Goal: Task Accomplishment & Management: Complete application form

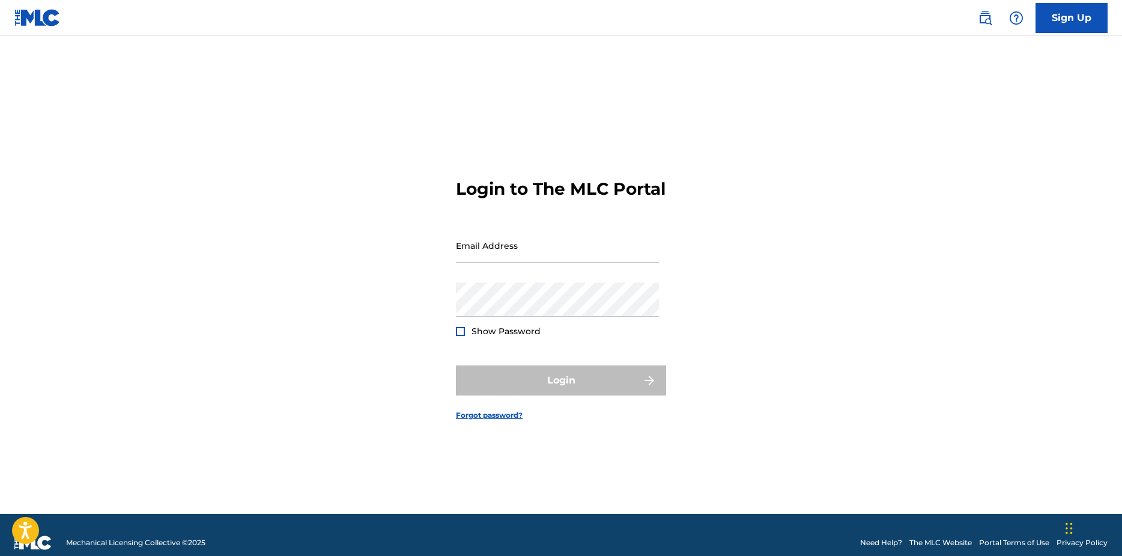
type input "[EMAIL_ADDRESS][DOMAIN_NAME]"
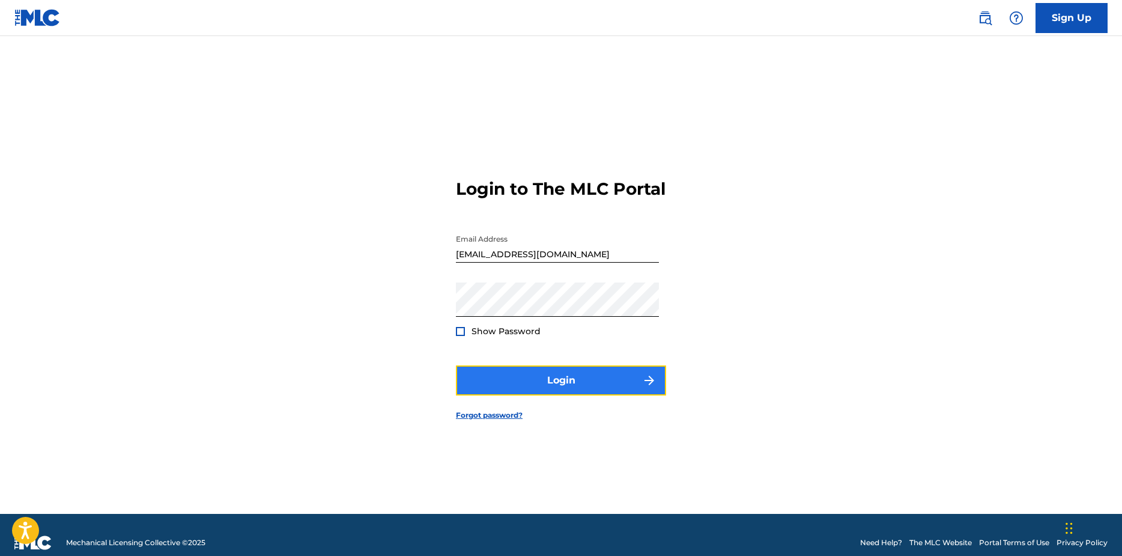
click at [473, 379] on button "Login" at bounding box center [561, 380] width 210 height 30
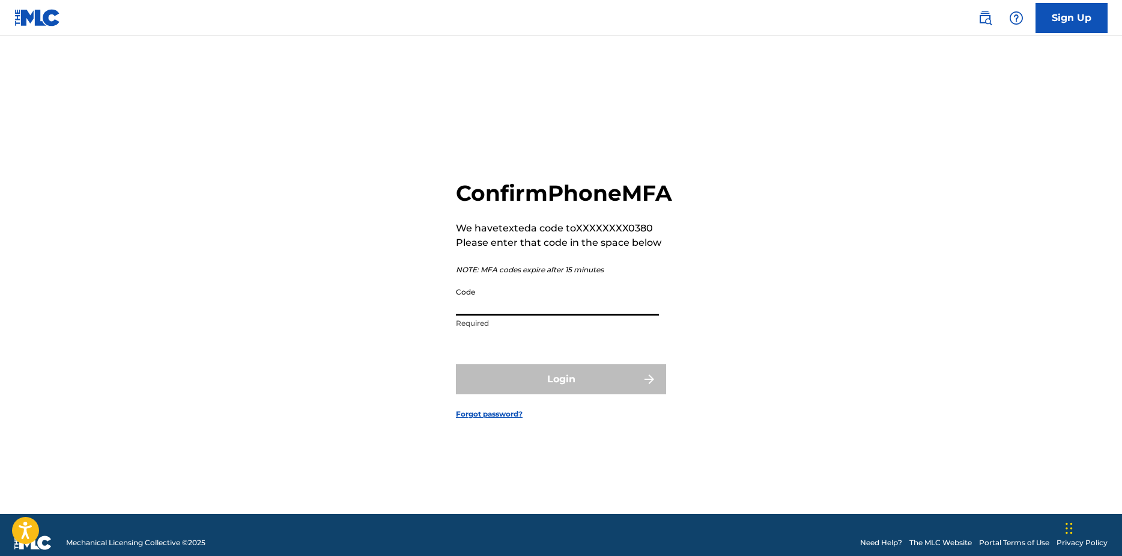
click at [481, 315] on input "Code" at bounding box center [557, 298] width 203 height 34
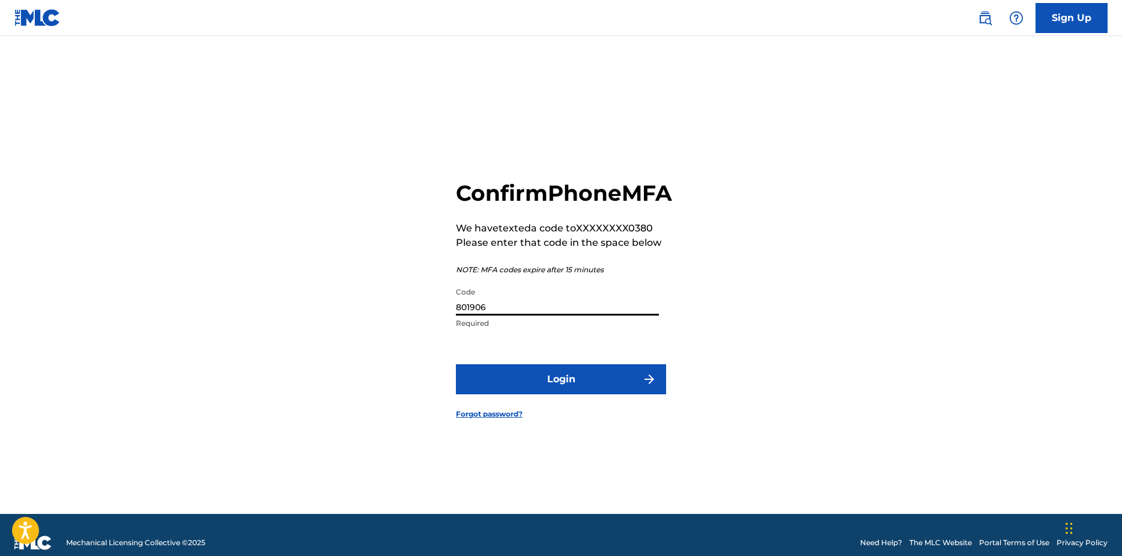
type input "801906"
click at [456, 364] on button "Login" at bounding box center [561, 379] width 210 height 30
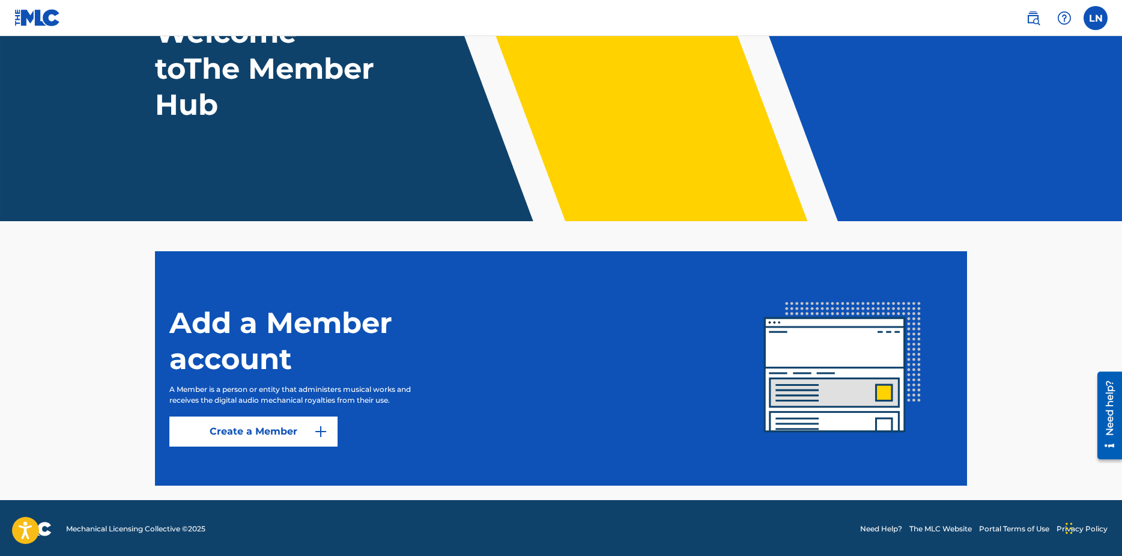
scroll to position [111, 0]
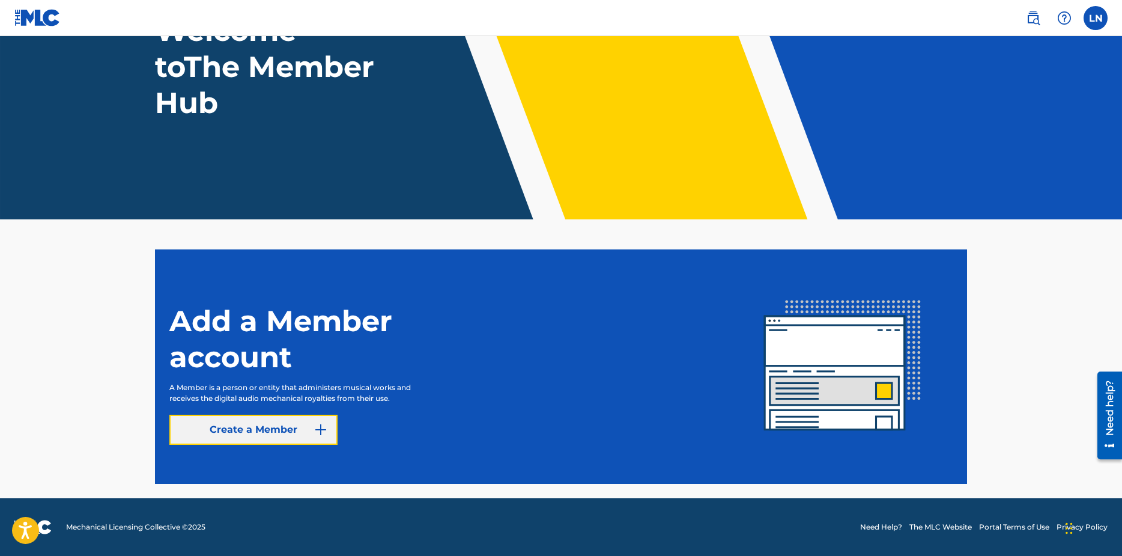
click at [309, 434] on link "Create a Member" at bounding box center [253, 430] width 168 height 30
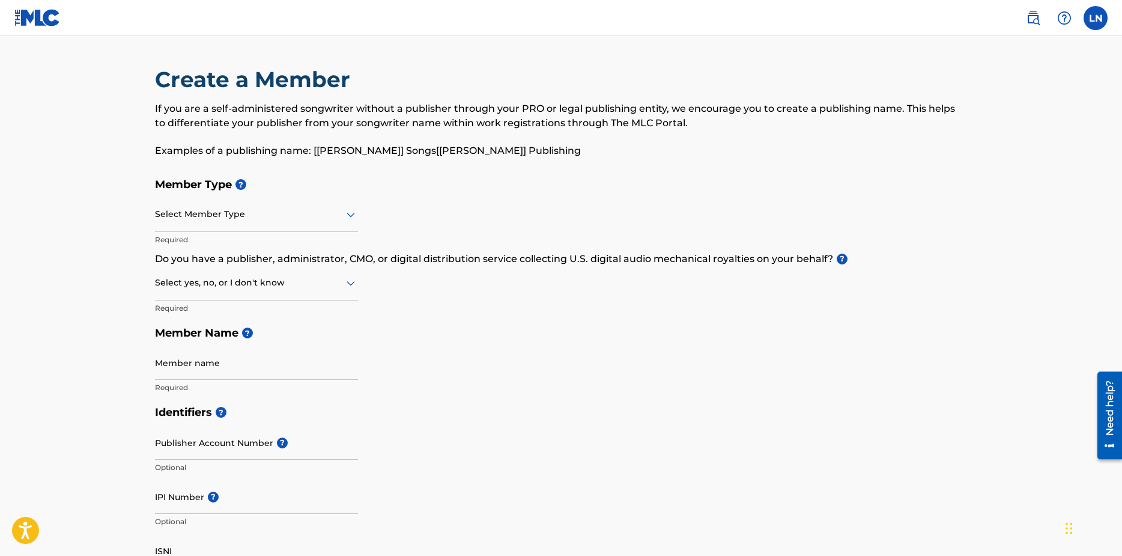
scroll to position [111, 0]
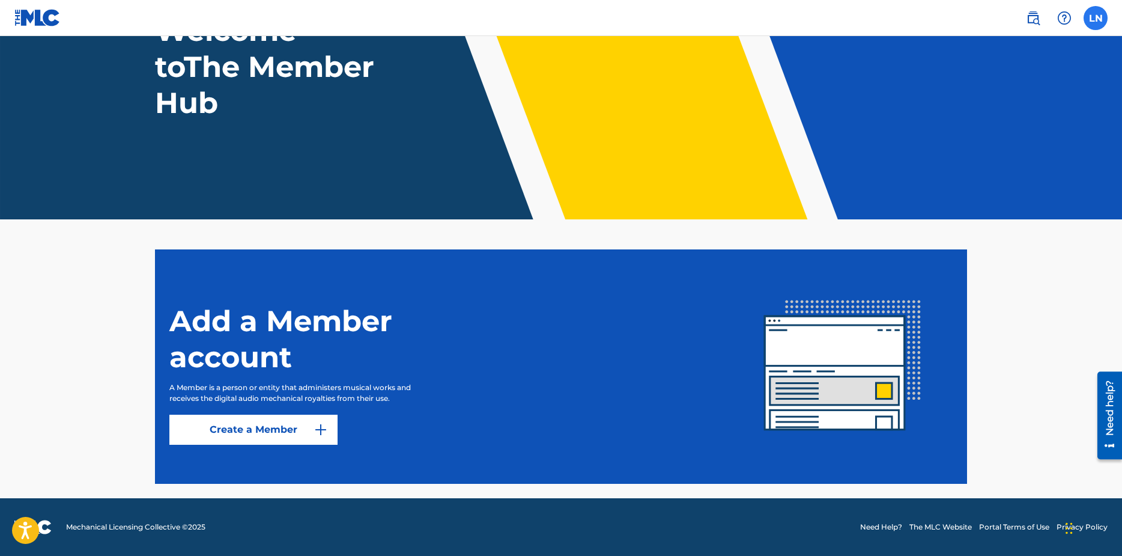
click at [1097, 19] on label at bounding box center [1096, 18] width 24 height 24
click at [1096, 18] on input "LN [PERSON_NAME] [EMAIL_ADDRESS][DOMAIN_NAME] Notification Preferences Profile …" at bounding box center [1096, 18] width 0 height 0
click at [1040, 10] on link at bounding box center [1033, 18] width 24 height 24
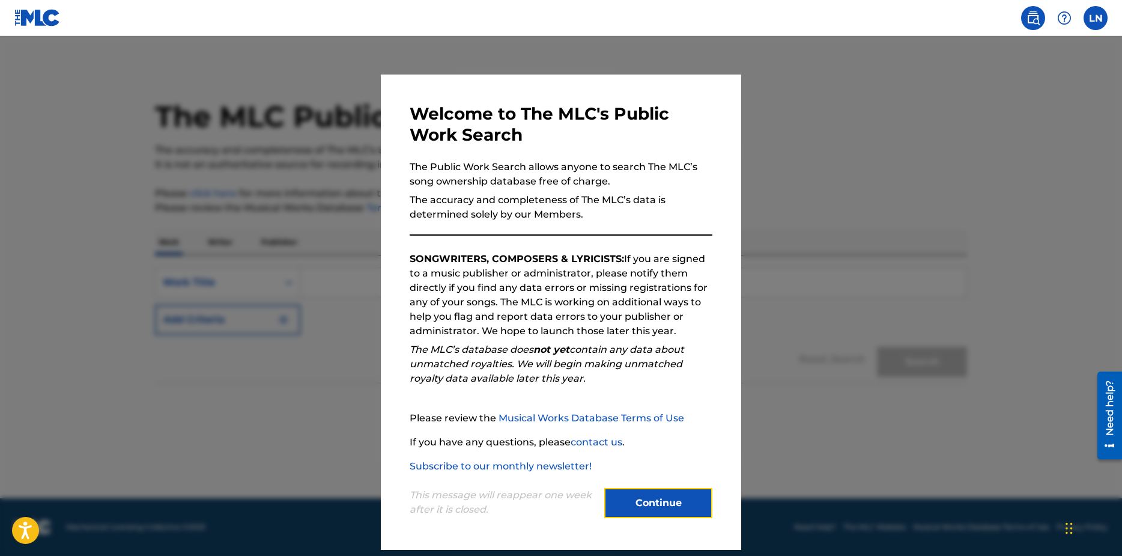
click at [653, 510] on button "Continue" at bounding box center [658, 503] width 108 height 30
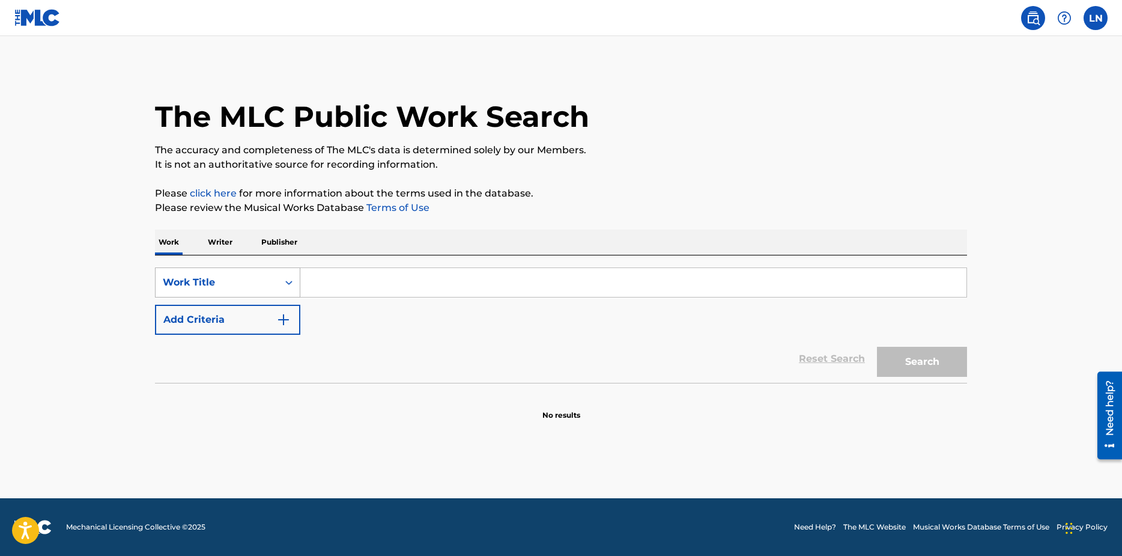
click at [243, 287] on div "Work Title" at bounding box center [217, 282] width 108 height 14
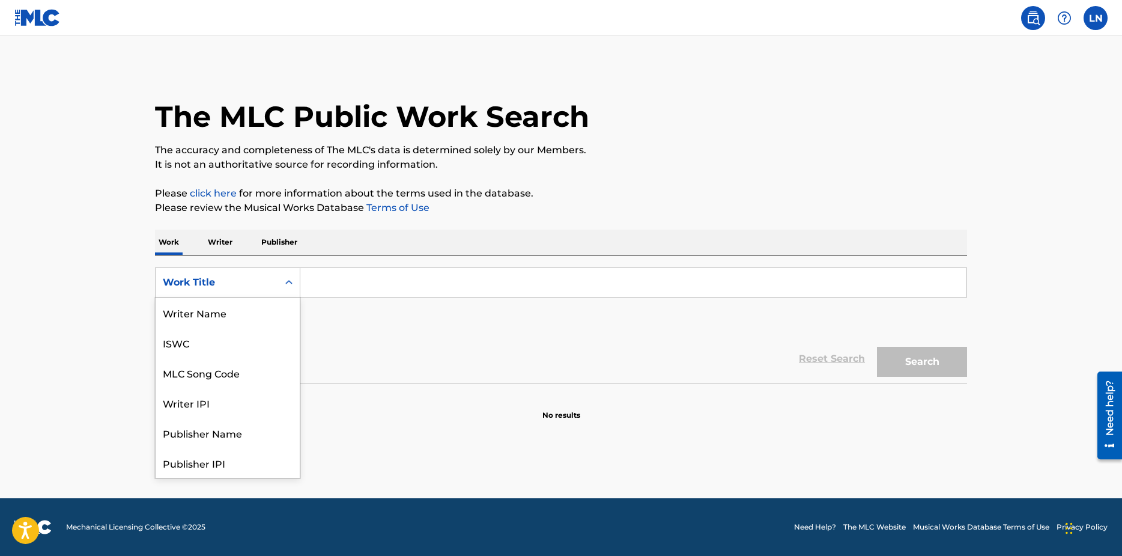
scroll to position [60, 0]
click at [227, 379] on div "Publisher Name" at bounding box center [228, 373] width 144 height 30
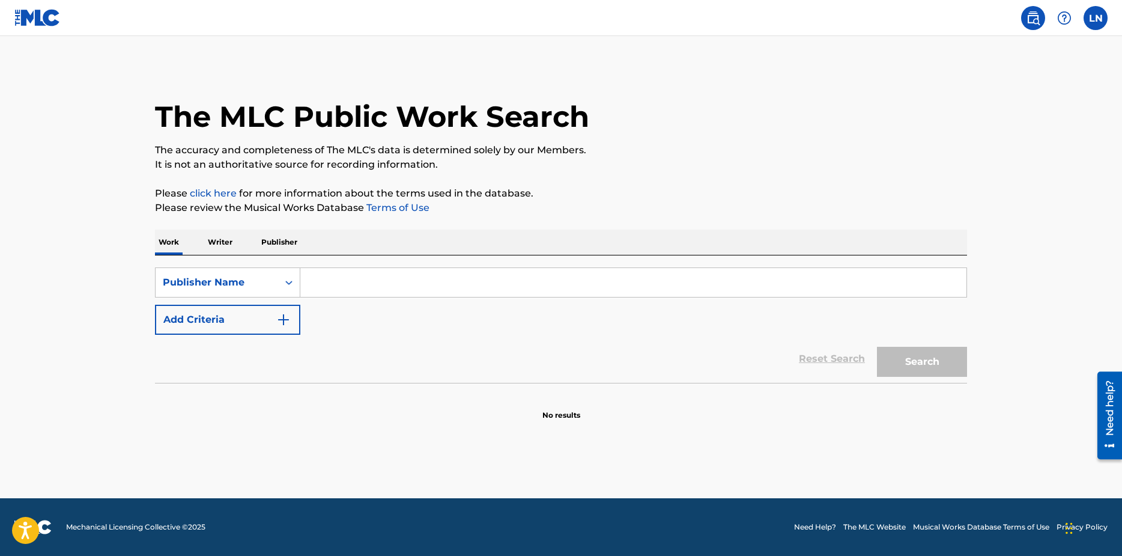
click at [452, 286] on input "Search Form" at bounding box center [633, 282] width 666 height 29
click at [372, 274] on input "Search Form" at bounding box center [633, 282] width 666 height 29
paste input "[URL][DOMAIN_NAME]"
type input "[URL][DOMAIN_NAME]"
drag, startPoint x: 733, startPoint y: 274, endPoint x: 228, endPoint y: 255, distance: 505.7
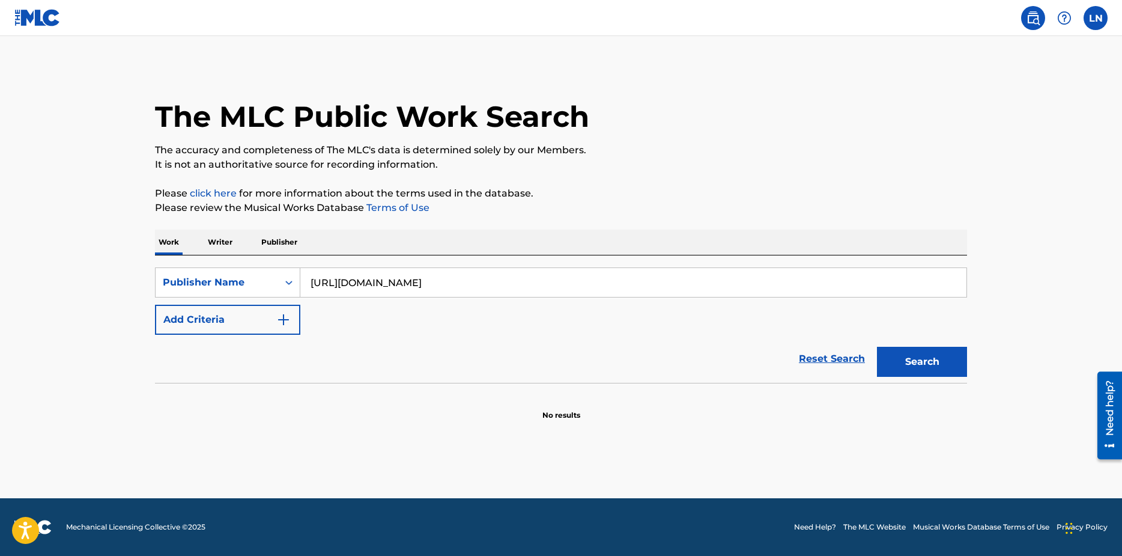
click at [230, 252] on div "Work Writer Publisher SearchWithCriteria18d27c5e-0dcd-44ac-96bd-e620a4c478c2 Pu…" at bounding box center [561, 325] width 812 height 191
click at [431, 285] on input "Search Form" at bounding box center [633, 282] width 666 height 29
paste input "☆"
click at [916, 359] on button "Search" at bounding box center [922, 362] width 90 height 30
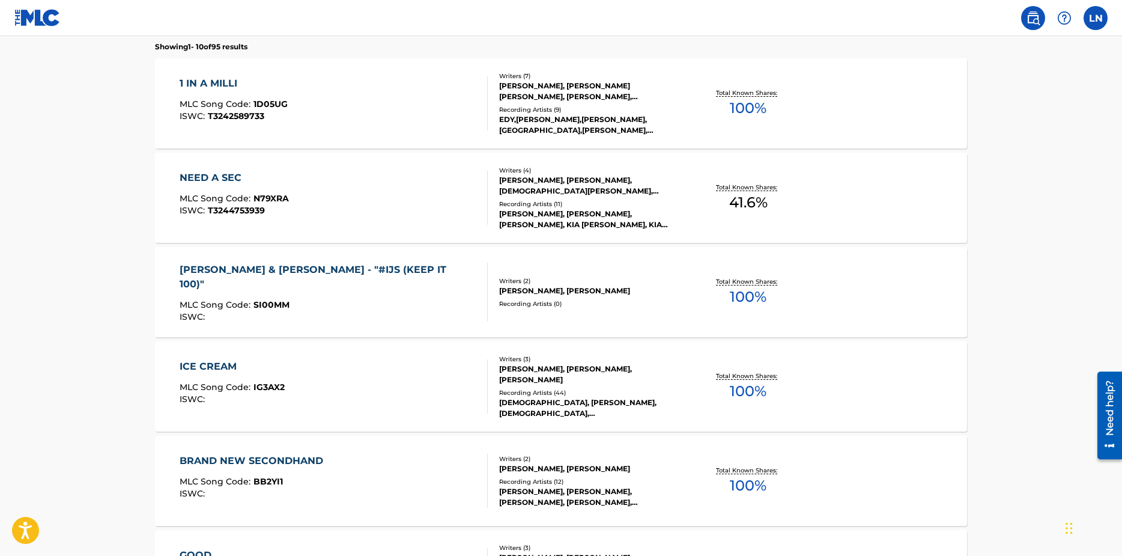
scroll to position [120, 0]
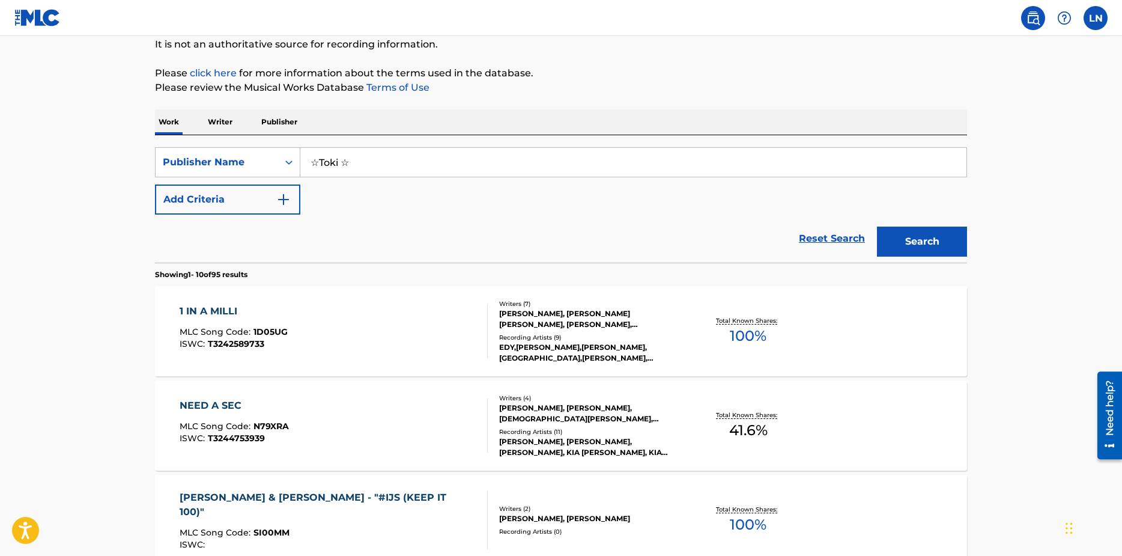
click at [385, 154] on input "☆Toki ☆" at bounding box center [633, 162] width 666 height 29
click at [877, 227] on button "Search" at bounding box center [922, 242] width 90 height 30
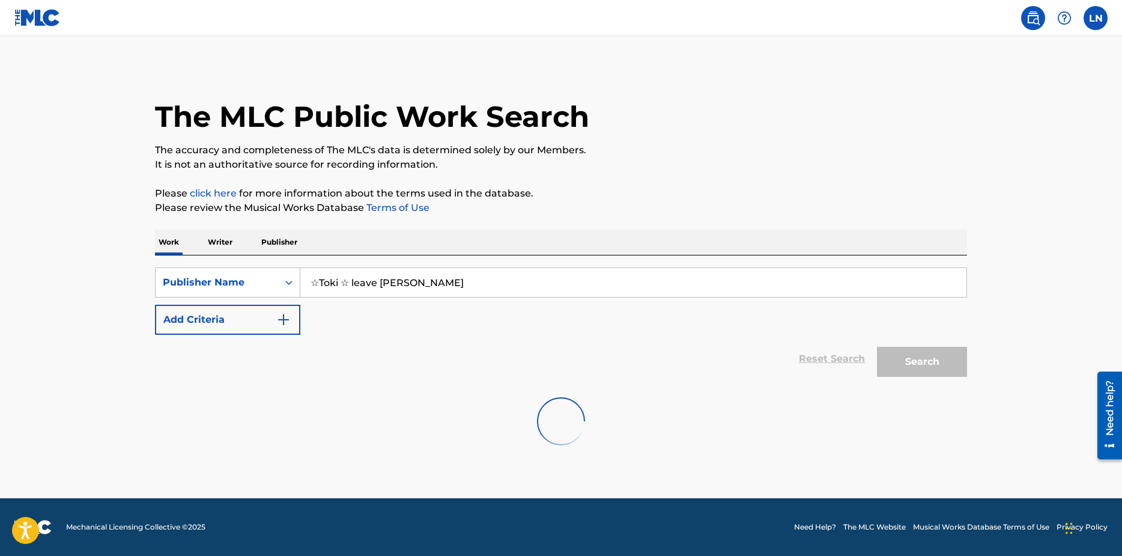
scroll to position [0, 0]
click at [877, 347] on button "Search" at bounding box center [922, 362] width 90 height 30
drag, startPoint x: 432, startPoint y: 287, endPoint x: 353, endPoint y: 300, distance: 79.7
click at [353, 300] on div "SearchWithCriteria18d27c5e-0dcd-44ac-96bd-e620a4c478c2 Publisher Name ☆Toki ☆ l…" at bounding box center [561, 300] width 812 height 67
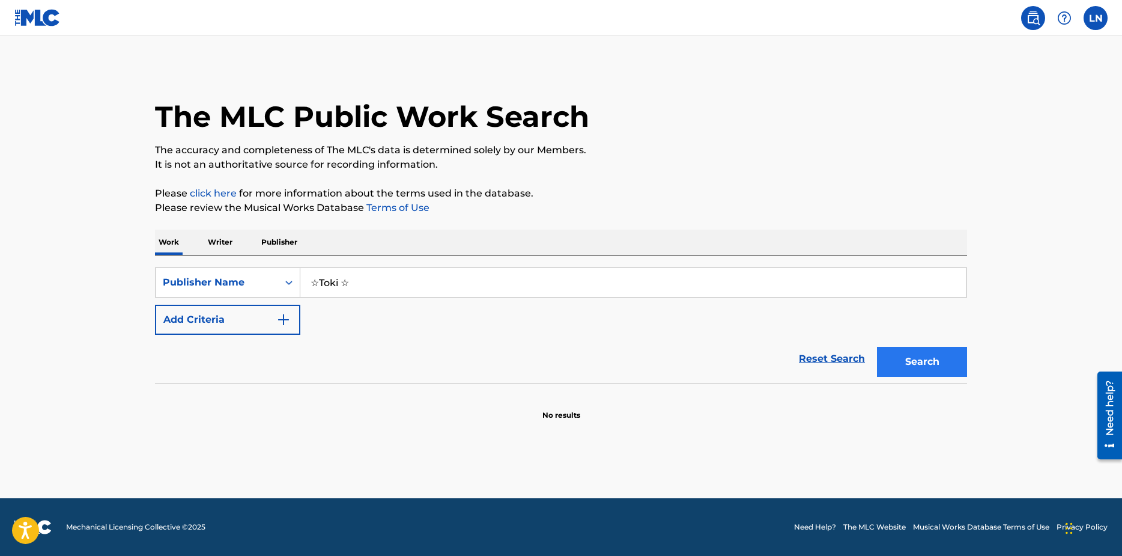
type input "☆Toki ☆"
click at [890, 356] on button "Search" at bounding box center [922, 362] width 90 height 30
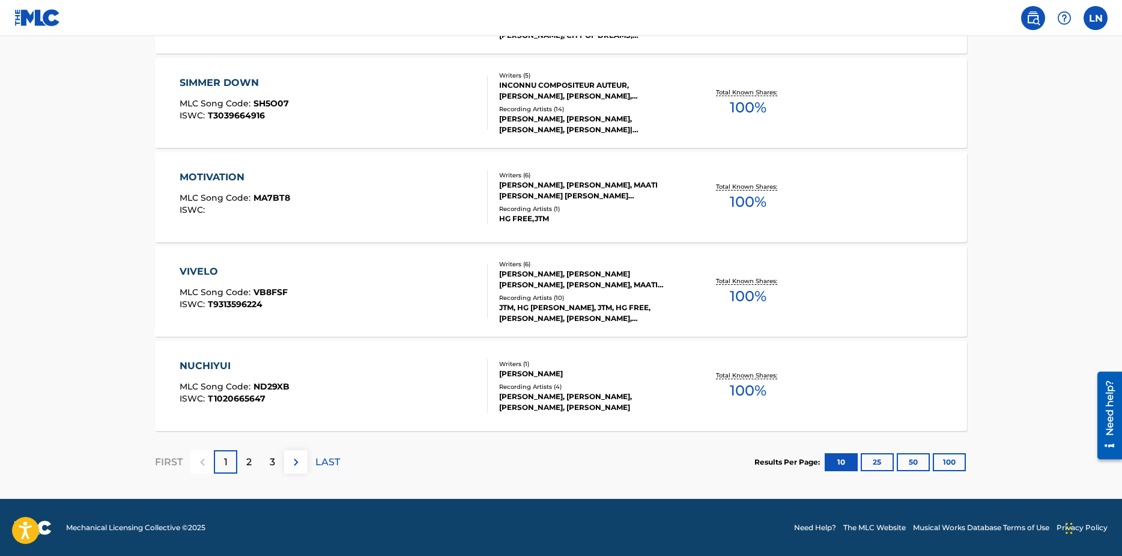
scroll to position [915, 0]
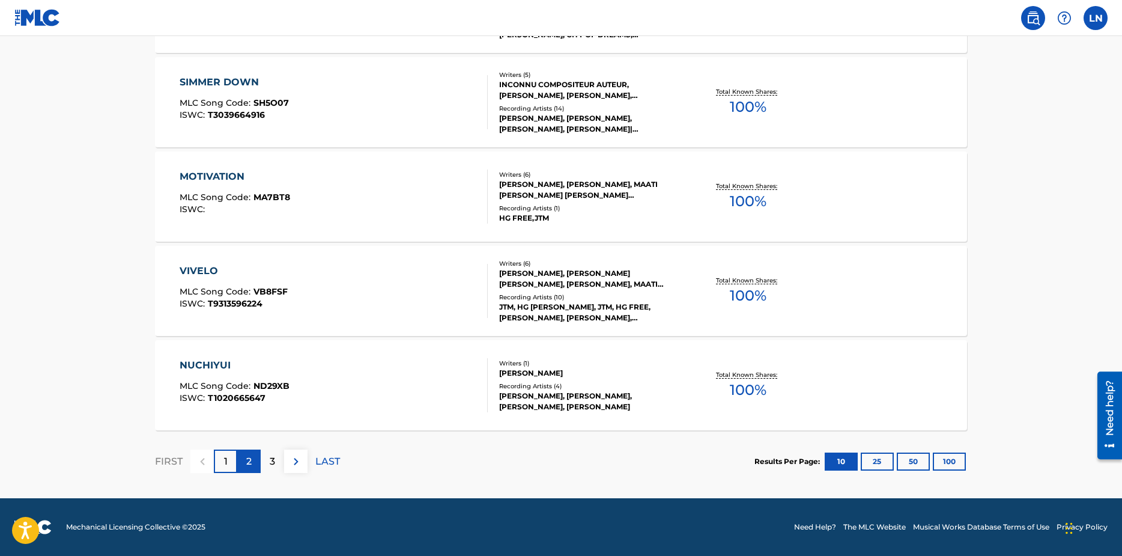
click at [258, 456] on div "2" at bounding box center [248, 460] width 23 height 23
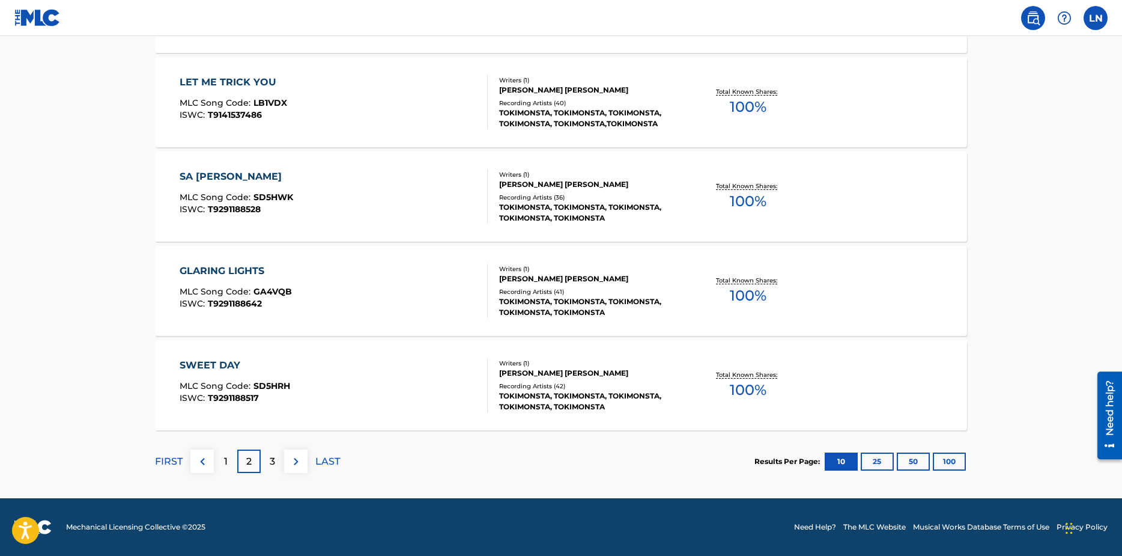
click at [271, 461] on p "3" at bounding box center [272, 461] width 5 height 14
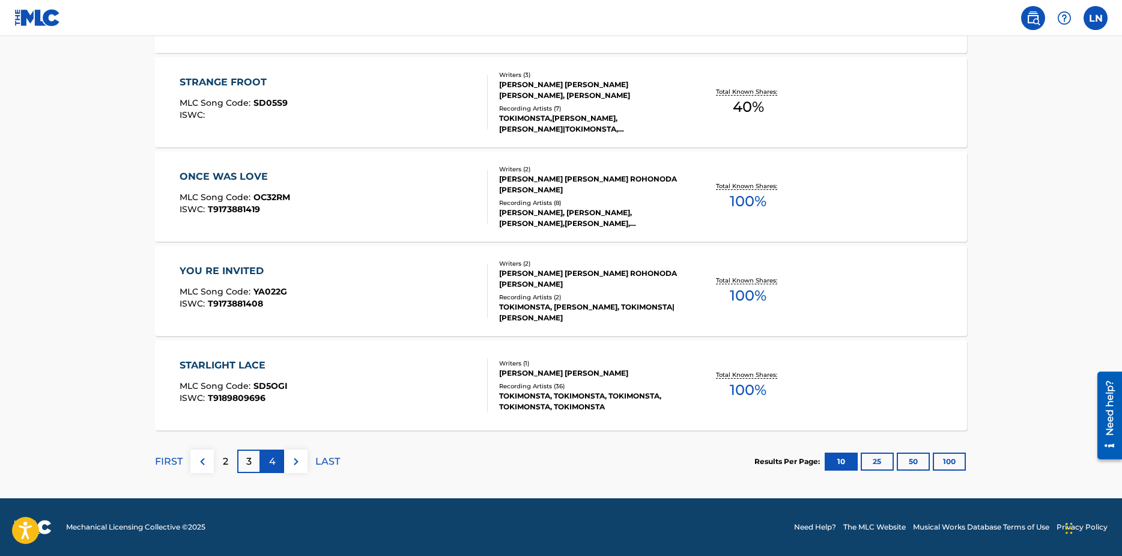
click at [269, 452] on div "4" at bounding box center [272, 460] width 23 height 23
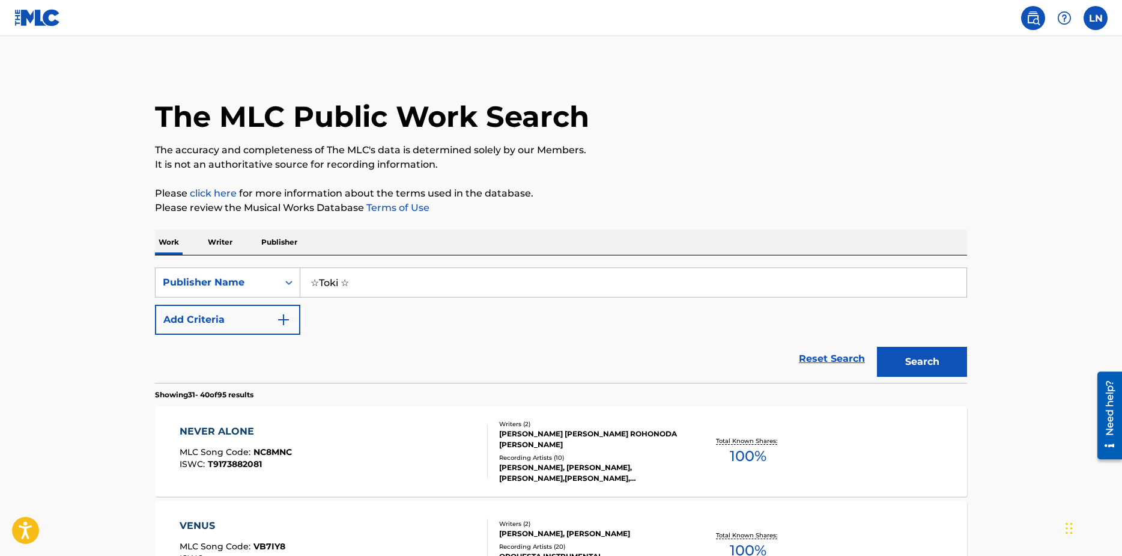
click at [219, 245] on p "Writer" at bounding box center [220, 242] width 32 height 25
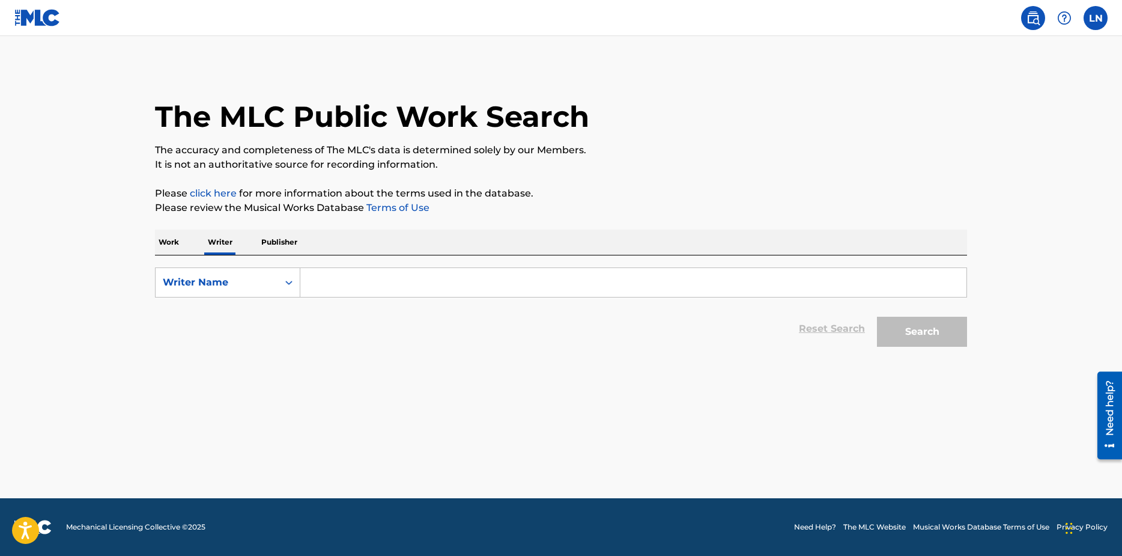
click at [327, 279] on input "Search Form" at bounding box center [633, 282] width 666 height 29
click at [877, 317] on button "Search" at bounding box center [922, 332] width 90 height 30
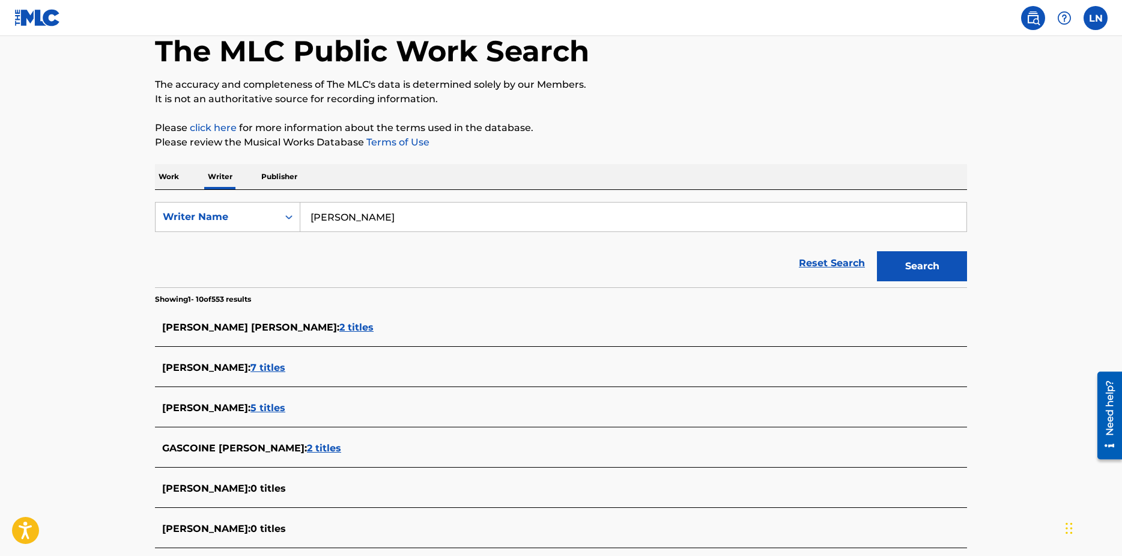
scroll to position [120, 0]
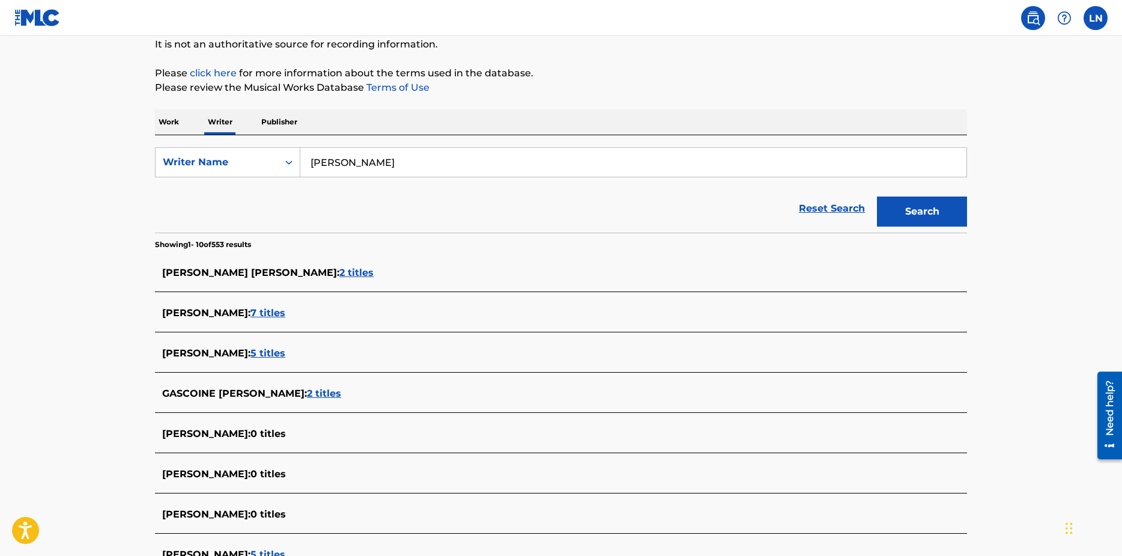
click at [339, 272] on span "2 titles" at bounding box center [356, 272] width 34 height 11
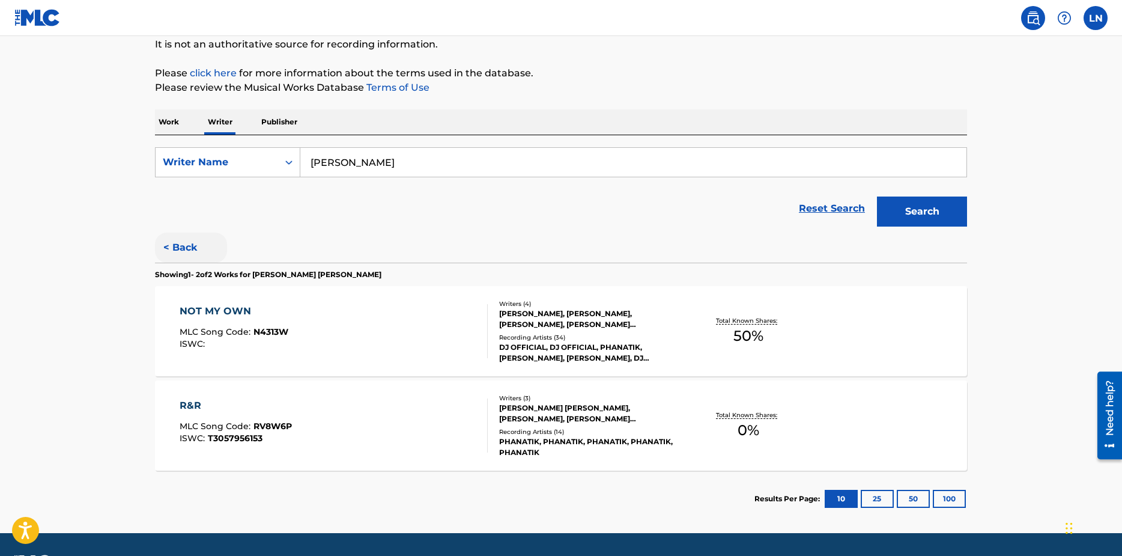
click at [184, 251] on button "< Back" at bounding box center [191, 248] width 72 height 30
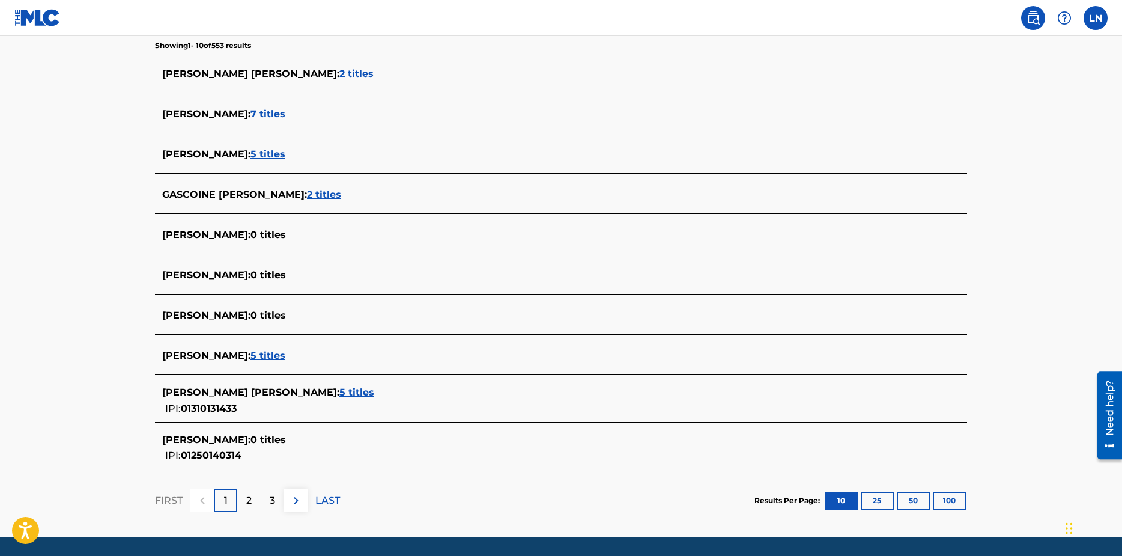
scroll to position [358, 0]
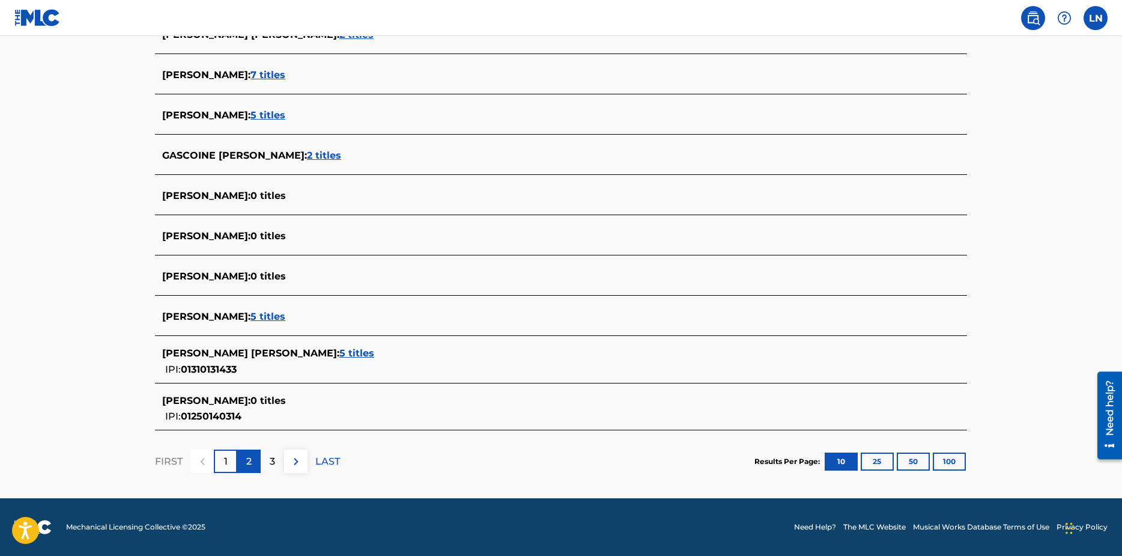
click at [249, 465] on p "2" at bounding box center [248, 461] width 5 height 14
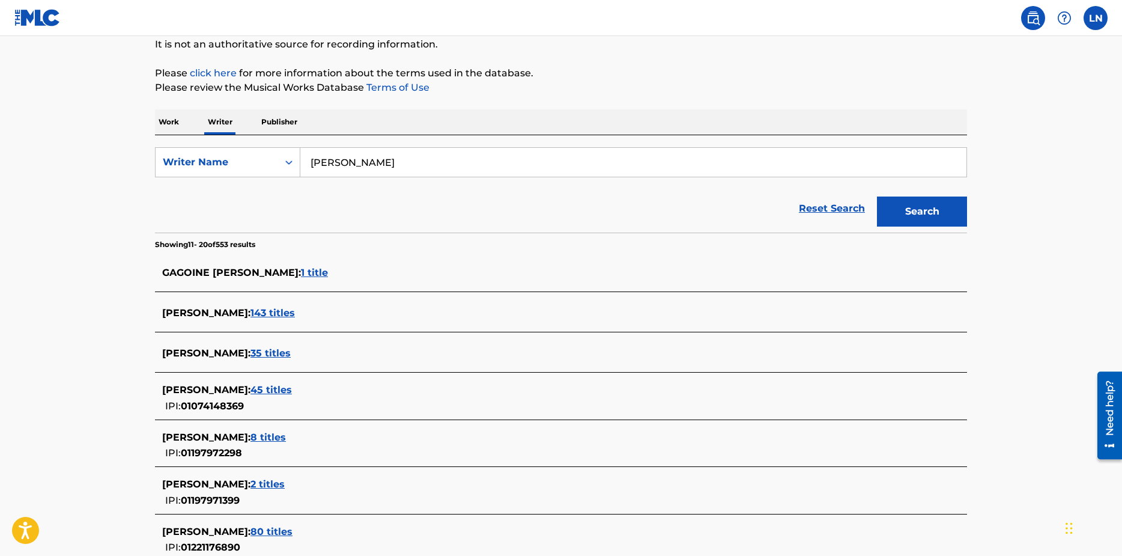
scroll to position [361, 0]
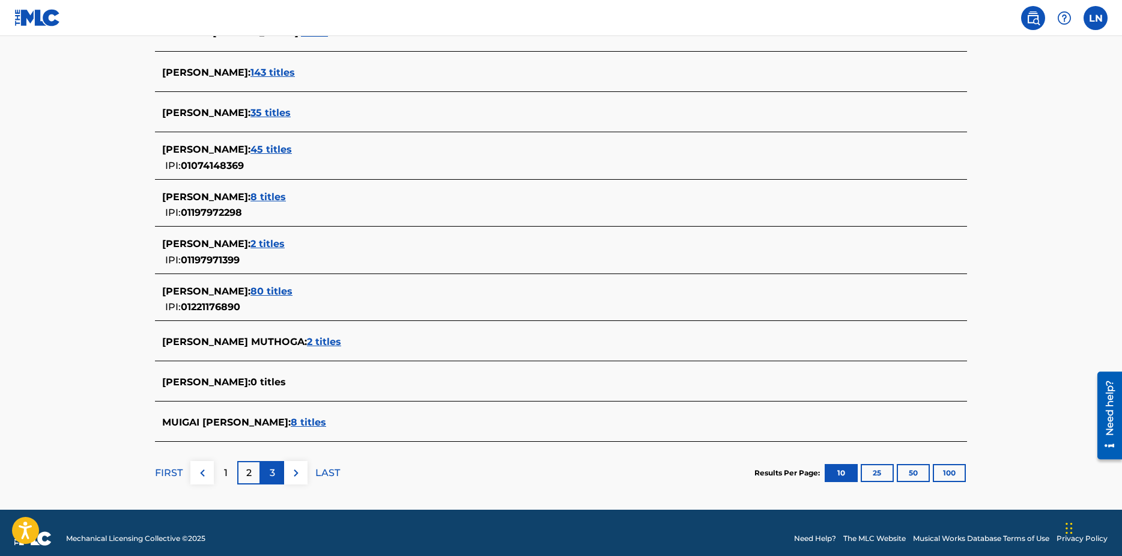
click at [268, 466] on div "3" at bounding box center [272, 472] width 23 height 23
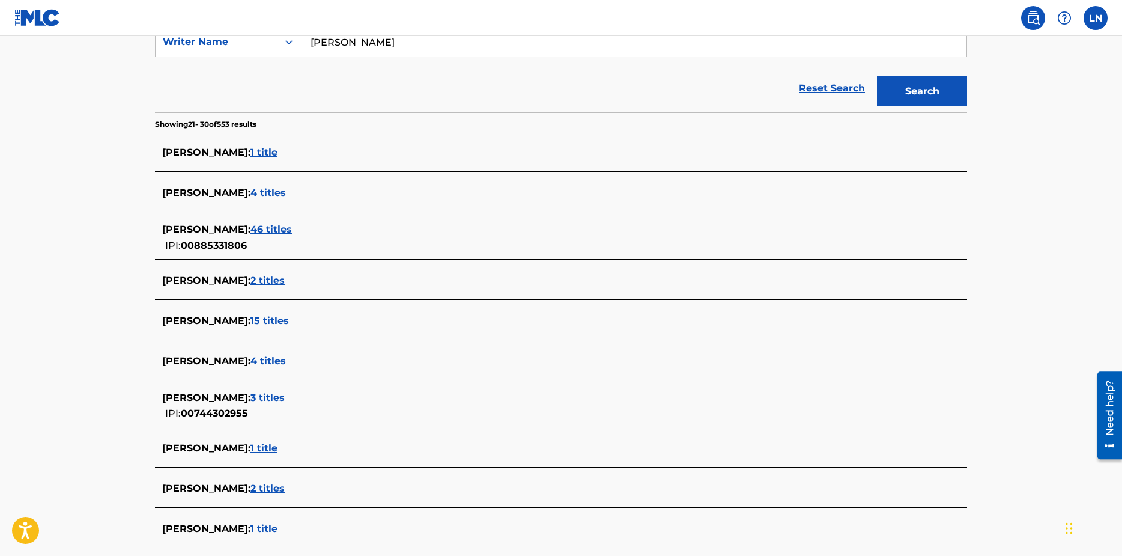
scroll to position [358, 0]
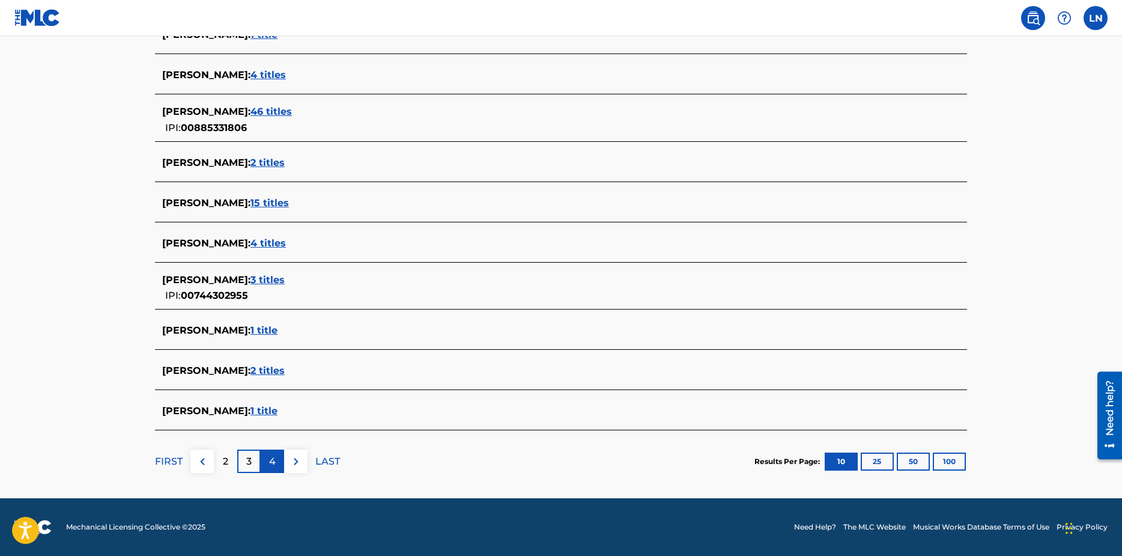
click at [276, 471] on div "4" at bounding box center [272, 460] width 23 height 23
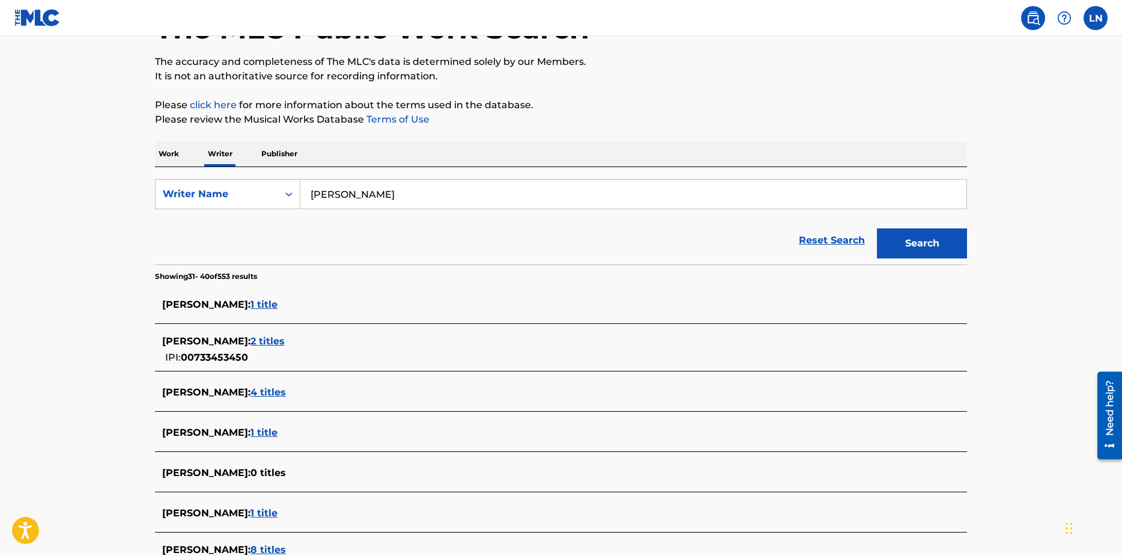
scroll to position [240, 0]
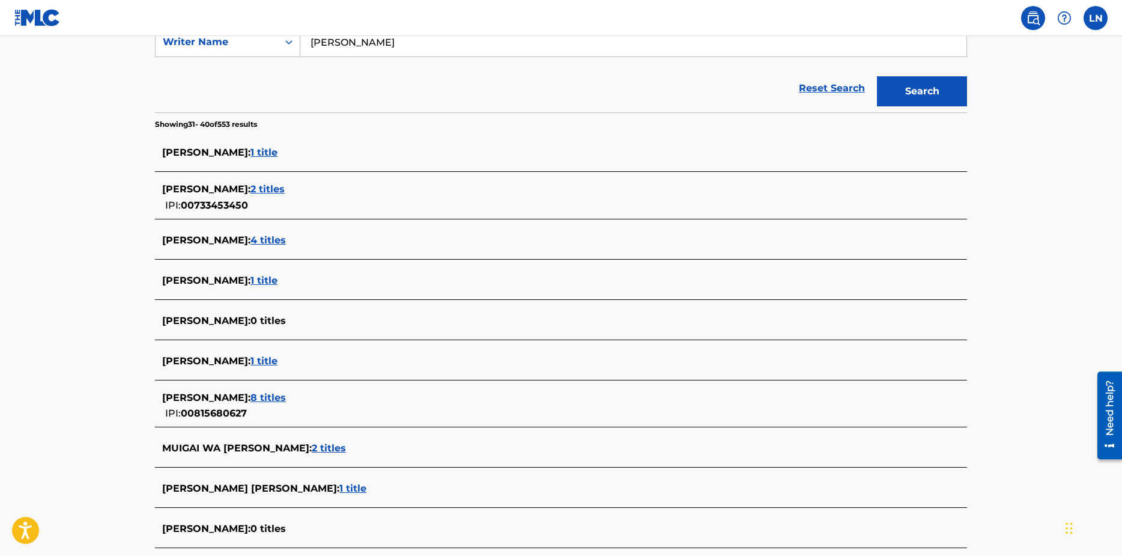
click at [348, 44] on input "[PERSON_NAME]" at bounding box center [633, 42] width 666 height 29
type input "[PERSON_NAME]"
click at [917, 81] on button "Search" at bounding box center [922, 91] width 90 height 30
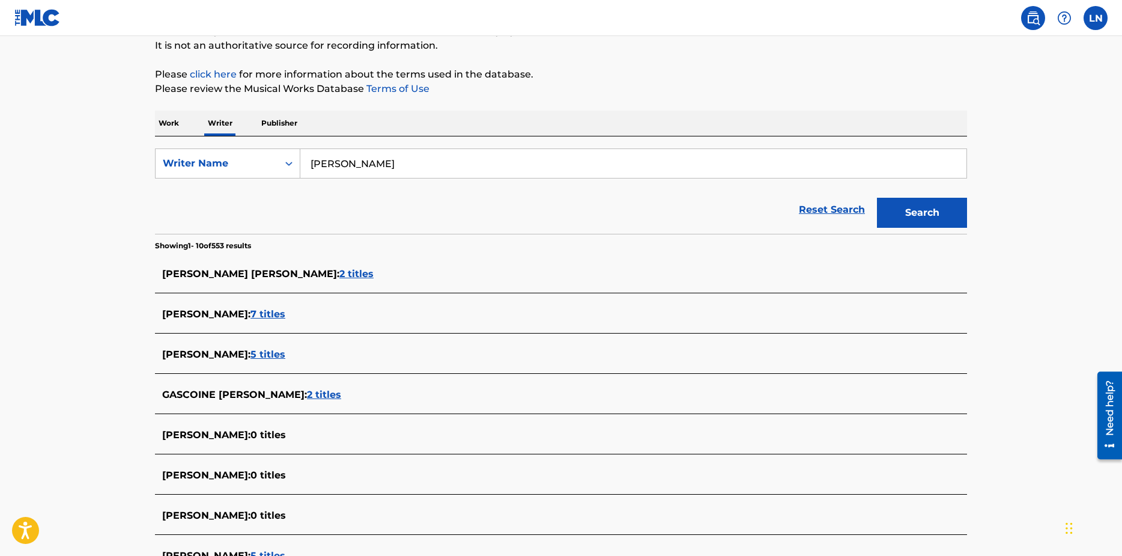
scroll to position [120, 0]
click at [168, 120] on p "Work" at bounding box center [169, 121] width 28 height 25
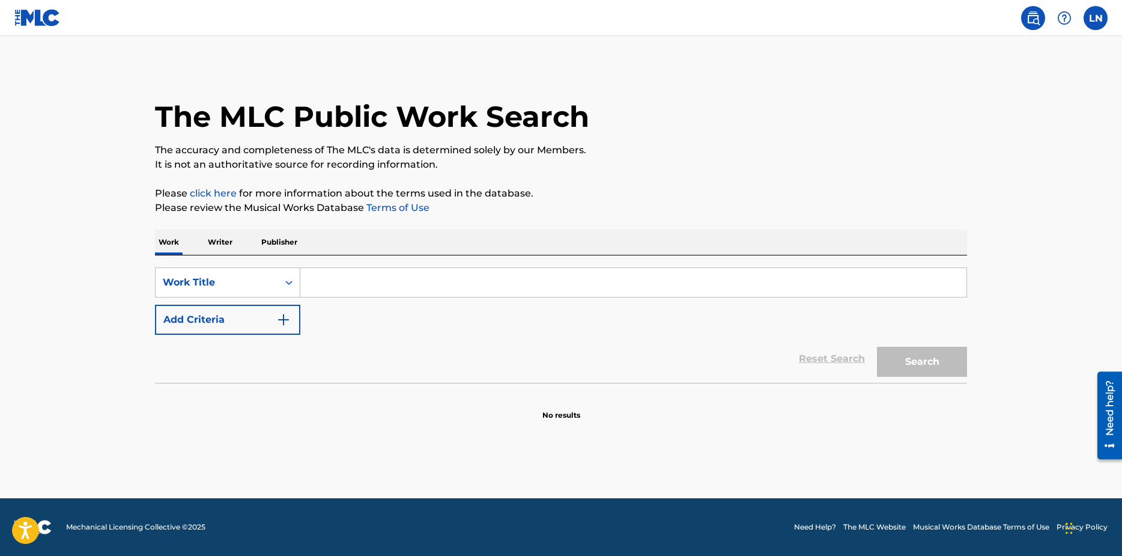
click at [340, 285] on input "Search Form" at bounding box center [633, 282] width 666 height 29
type input "[PERSON_NAME]"
click at [877, 347] on button "Search" at bounding box center [922, 362] width 90 height 30
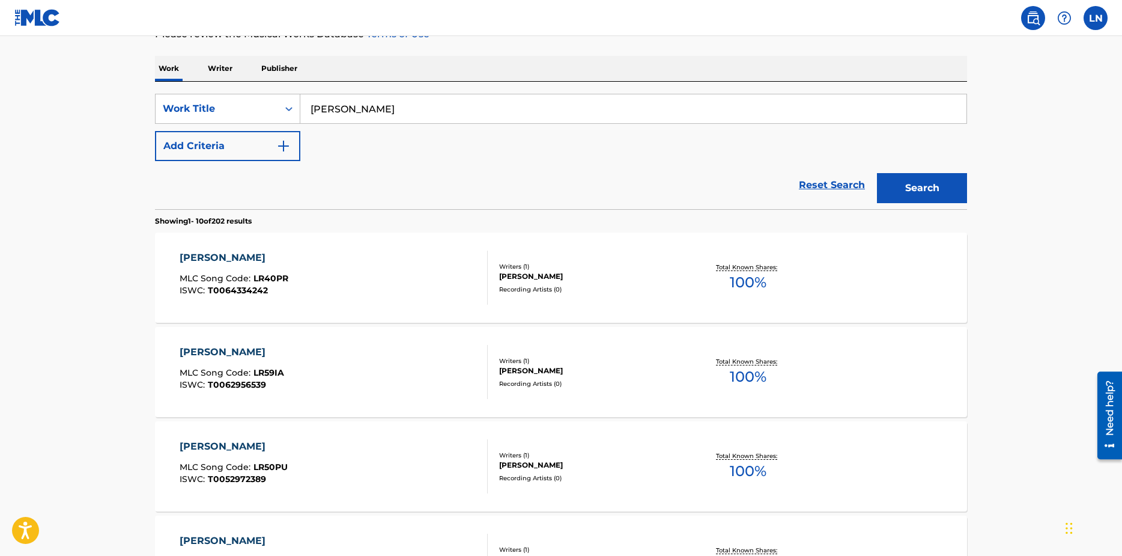
scroll to position [120, 0]
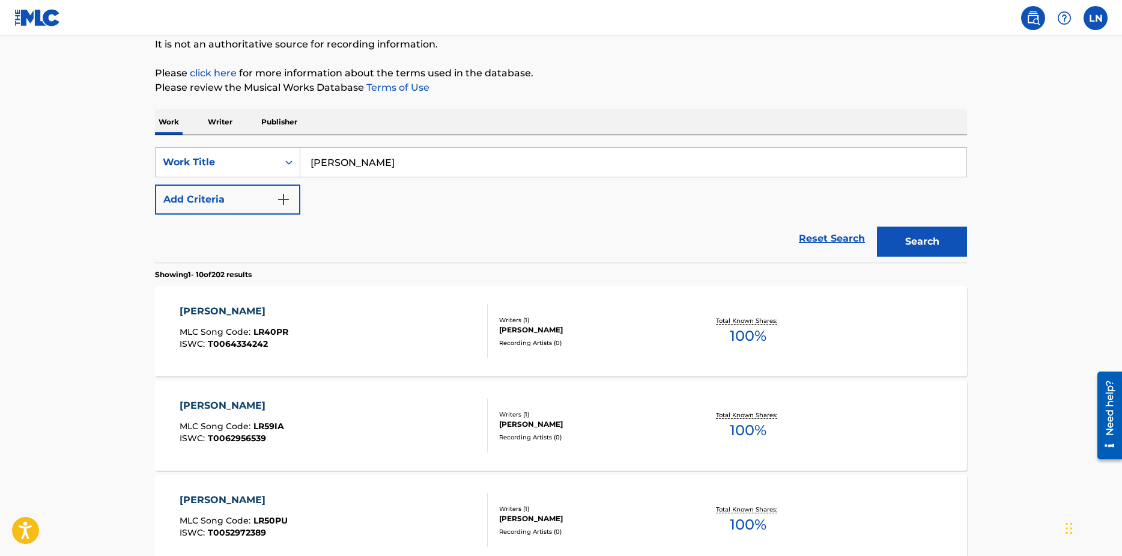
click at [224, 124] on p "Writer" at bounding box center [220, 121] width 32 height 25
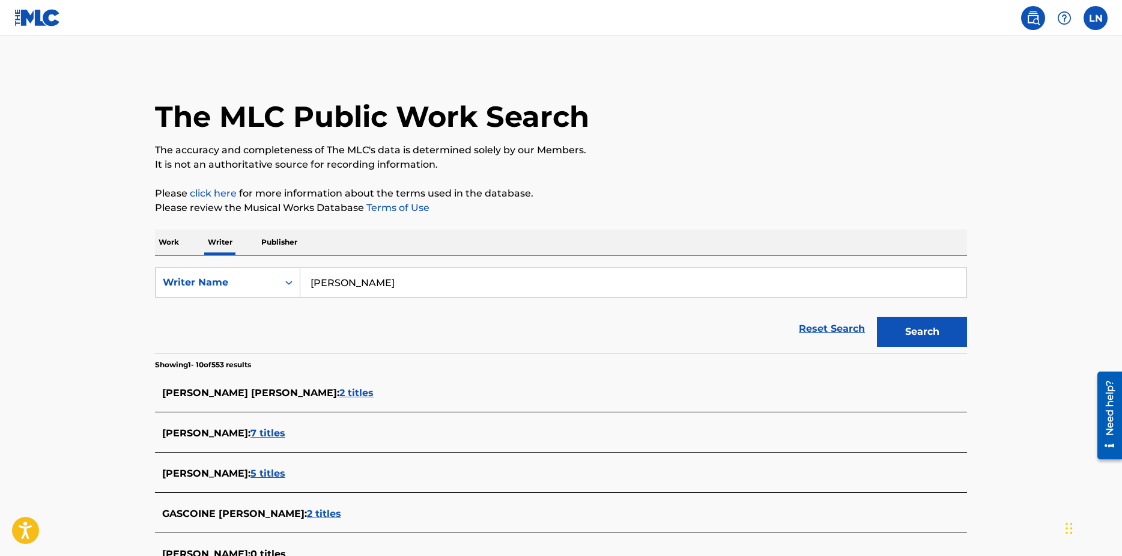
click at [296, 239] on p "Publisher" at bounding box center [279, 242] width 43 height 25
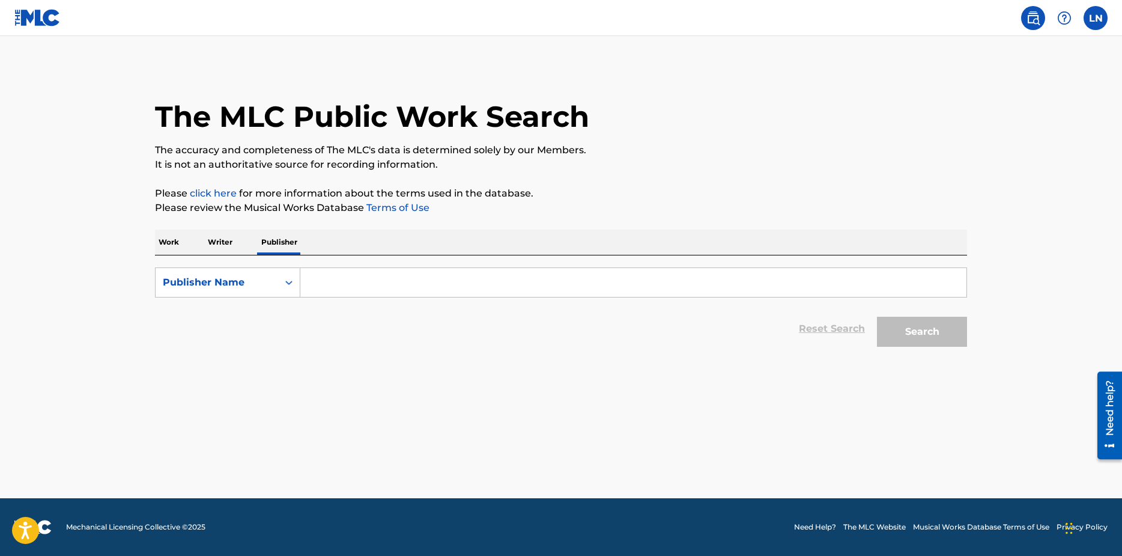
click at [336, 278] on input "Search Form" at bounding box center [633, 282] width 666 height 29
type input "[PERSON_NAME]"
click at [877, 317] on button "Search" at bounding box center [922, 332] width 90 height 30
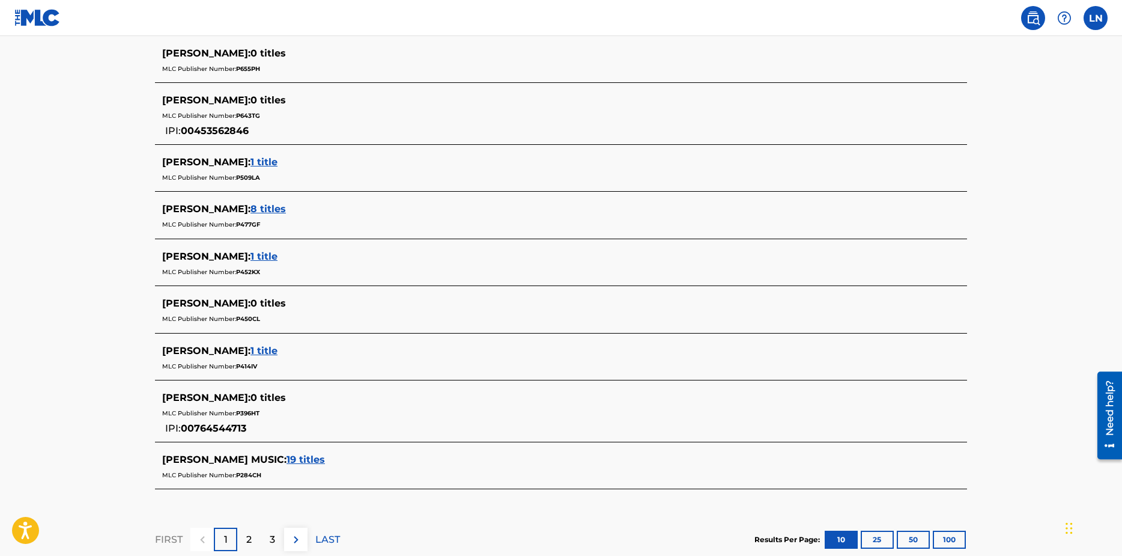
scroll to position [481, 0]
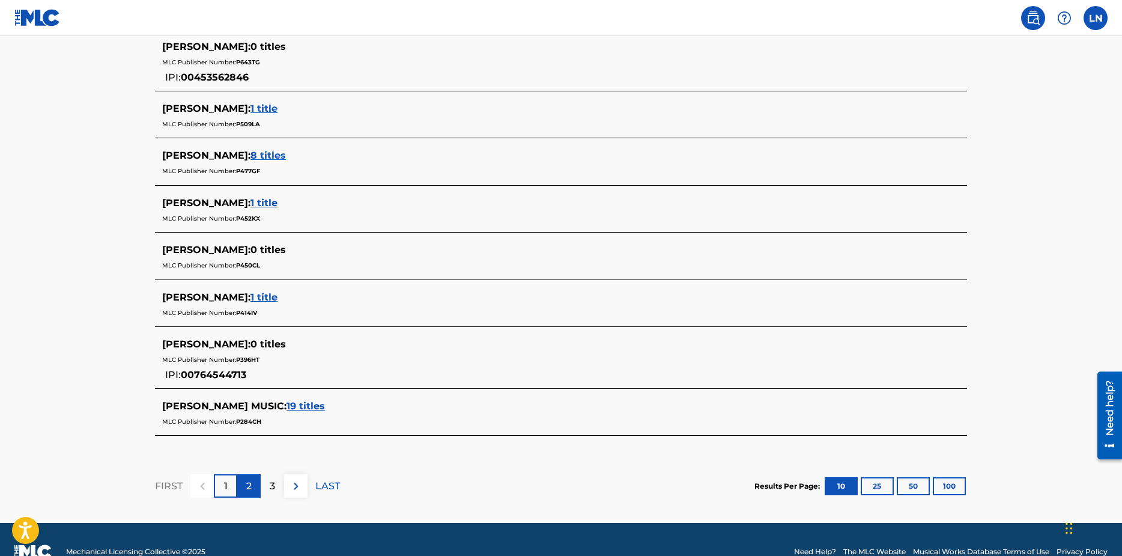
click at [256, 488] on div "2" at bounding box center [248, 485] width 23 height 23
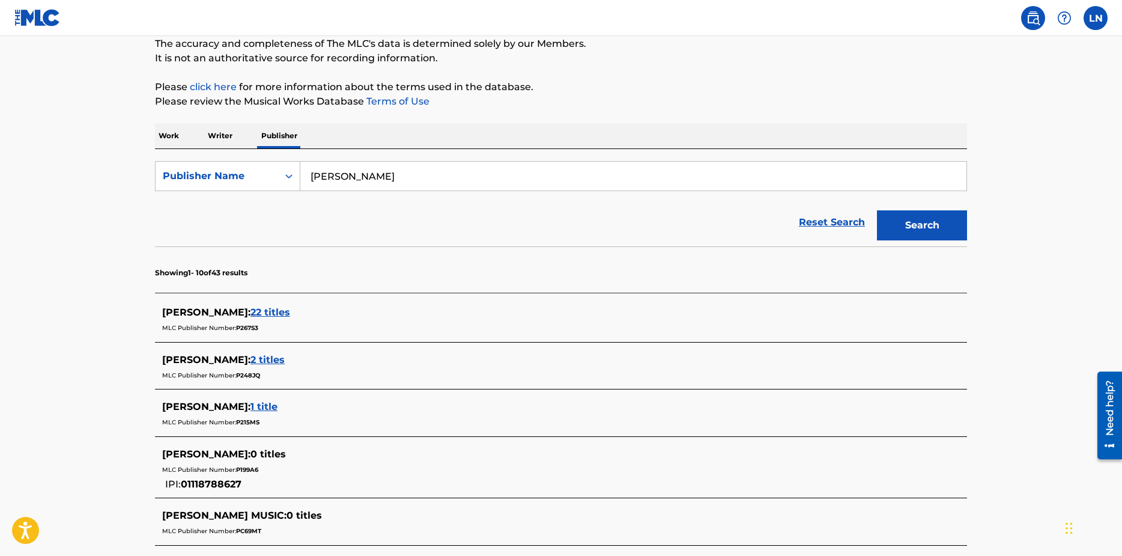
scroll to position [0, 0]
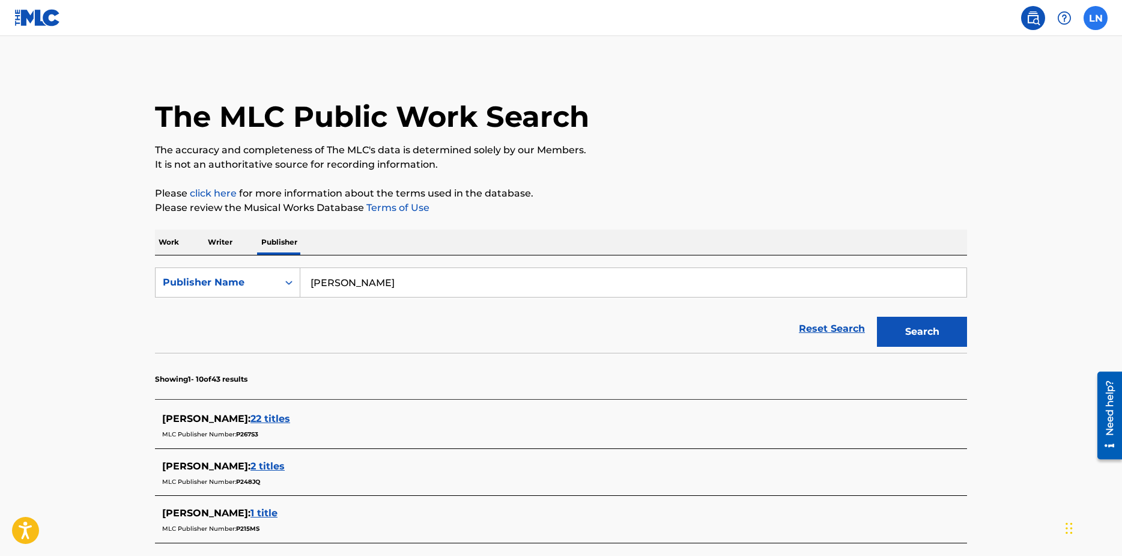
click at [1095, 18] on label at bounding box center [1096, 18] width 24 height 24
click at [1096, 18] on input "LN [PERSON_NAME] [EMAIL_ADDRESS][DOMAIN_NAME] Notification Preferences Profile …" at bounding box center [1096, 18] width 0 height 0
click at [1030, 19] on img at bounding box center [1033, 18] width 14 height 14
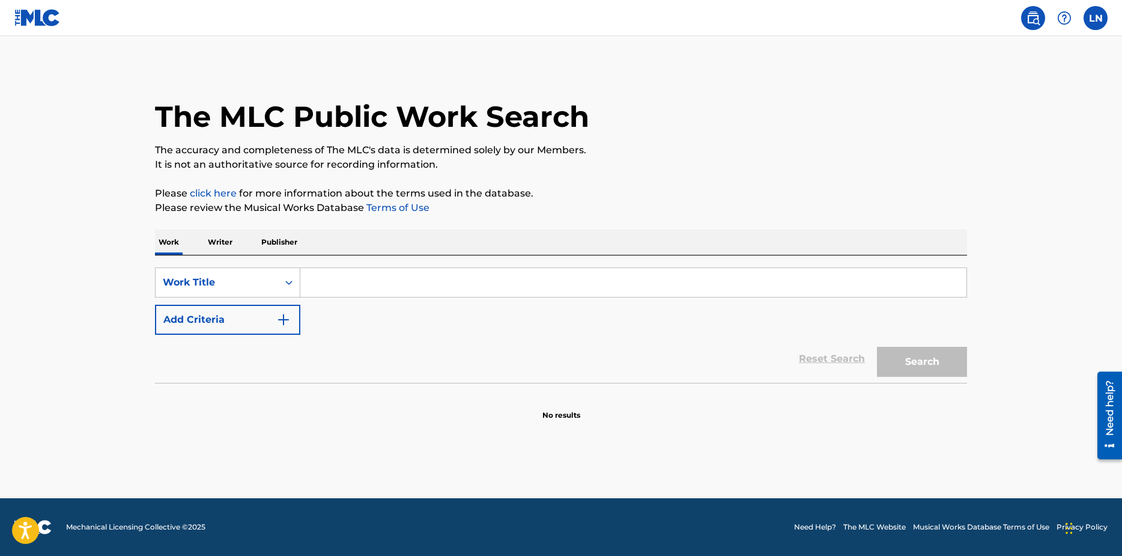
click at [218, 192] on link "click here" at bounding box center [213, 192] width 47 height 11
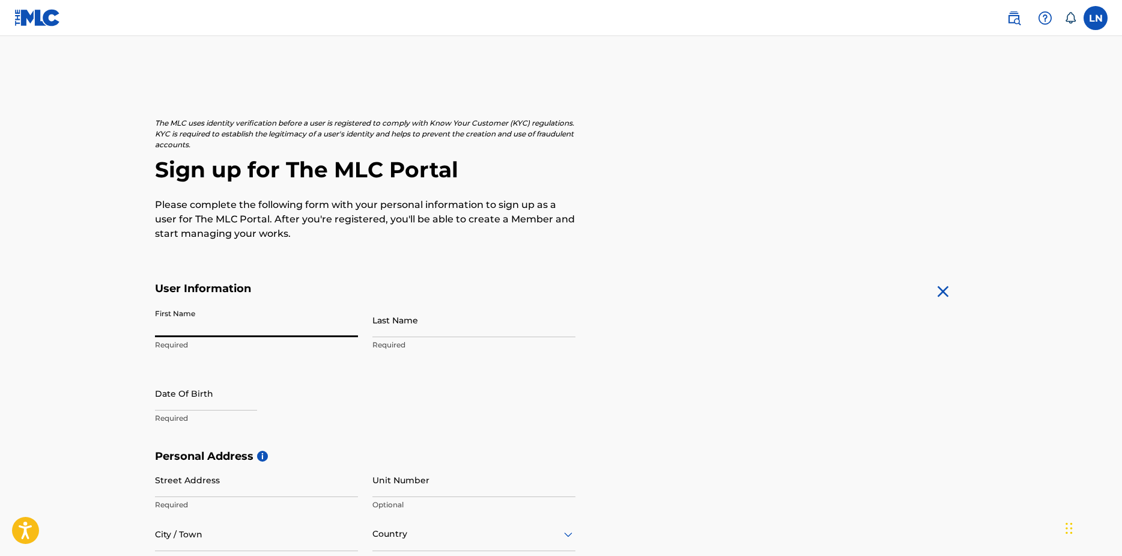
click at [233, 317] on input "First Name" at bounding box center [256, 320] width 203 height 34
type input "[PERSON_NAME]"
type input "805 Harrison Dr"
type input "Acworth"
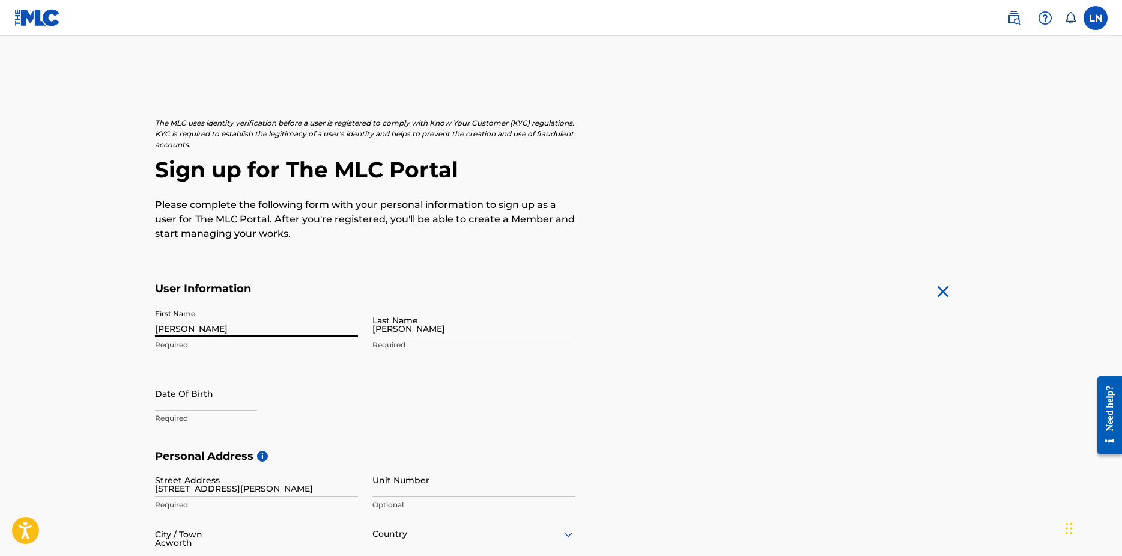
type input "United States"
type input "GA"
type input "30102"
type input "1"
type input "678"
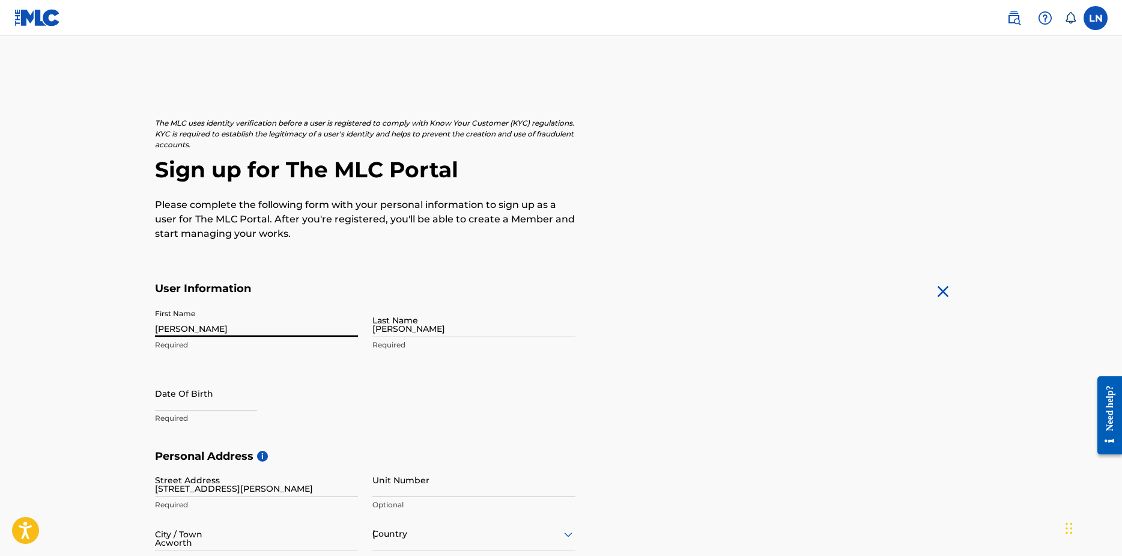
type input "6650380"
type input "blackphantom404@gmail.com"
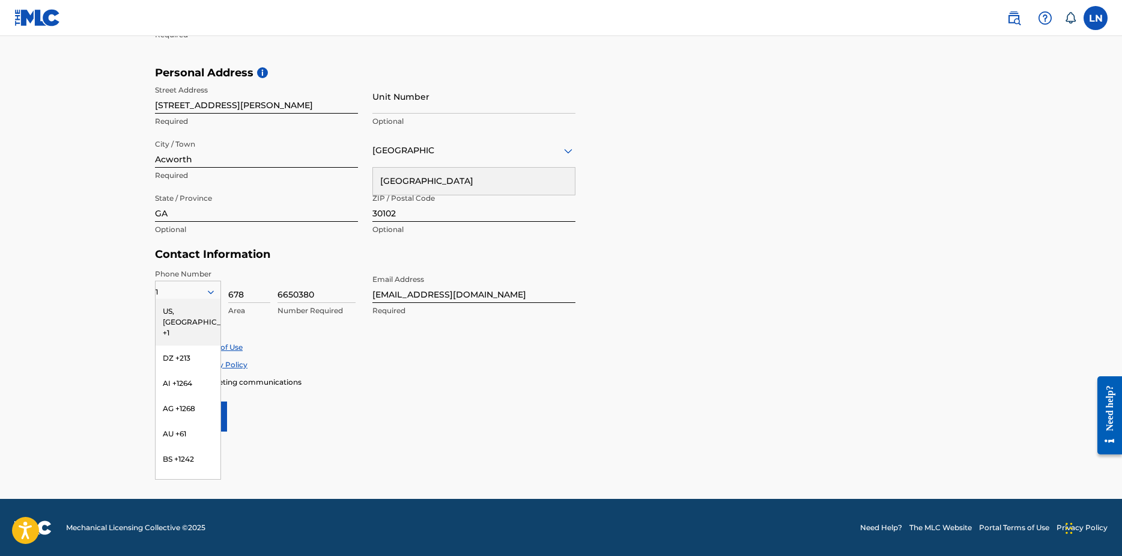
scroll to position [384, 0]
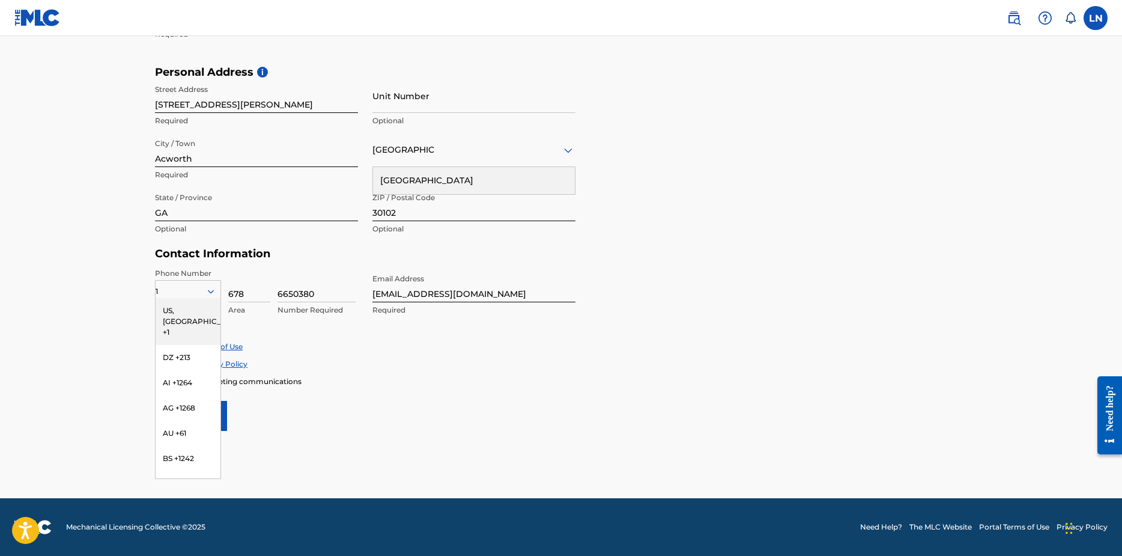
click at [181, 311] on div "US, CA +1" at bounding box center [188, 321] width 65 height 47
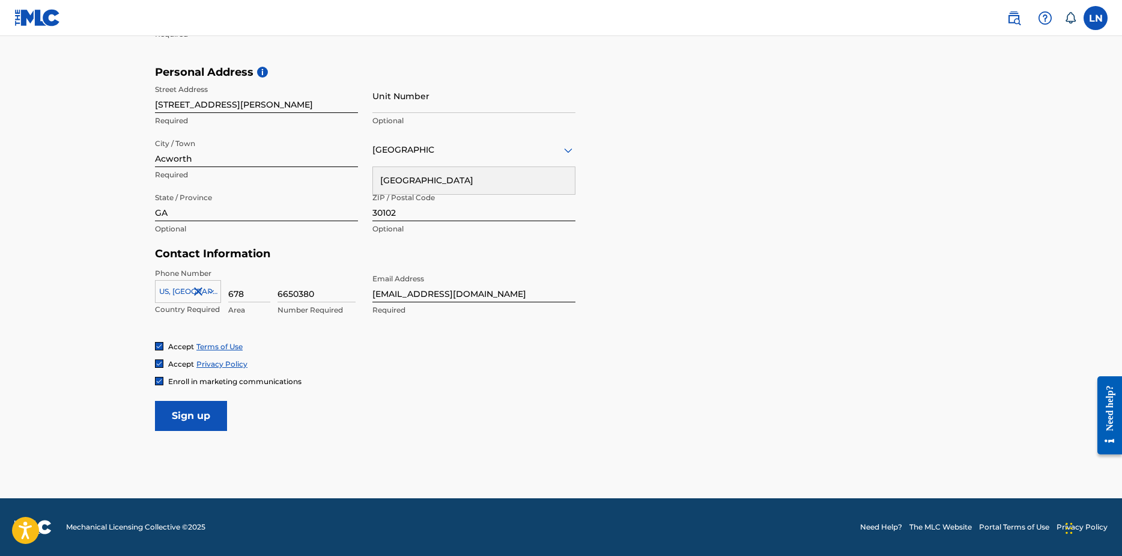
scroll to position [264, 0]
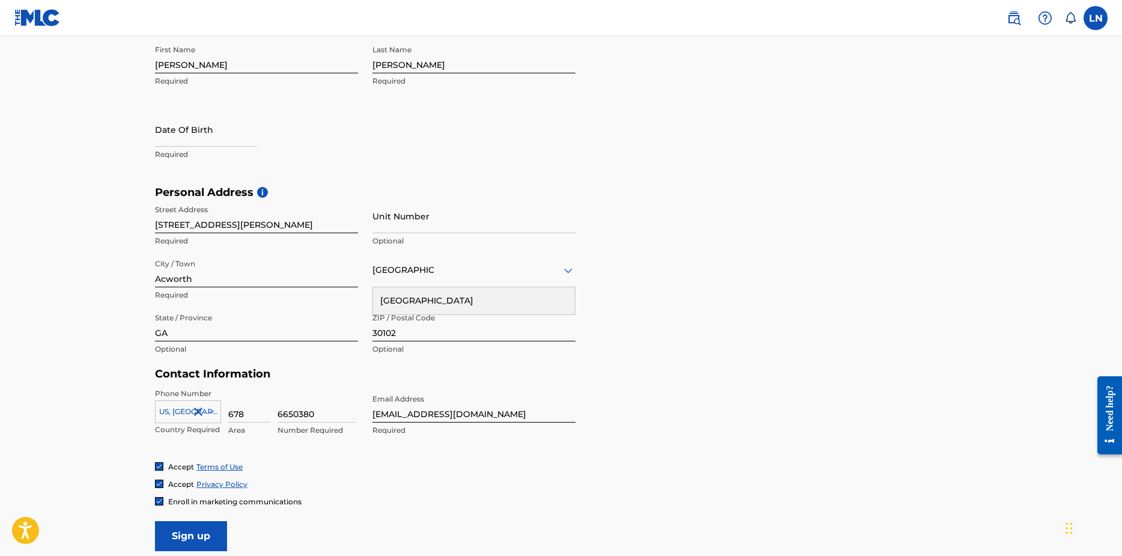
click at [368, 180] on div "First Name Loren Required Last Name Njoroge Required Date Of Birth Required" at bounding box center [365, 112] width 421 height 147
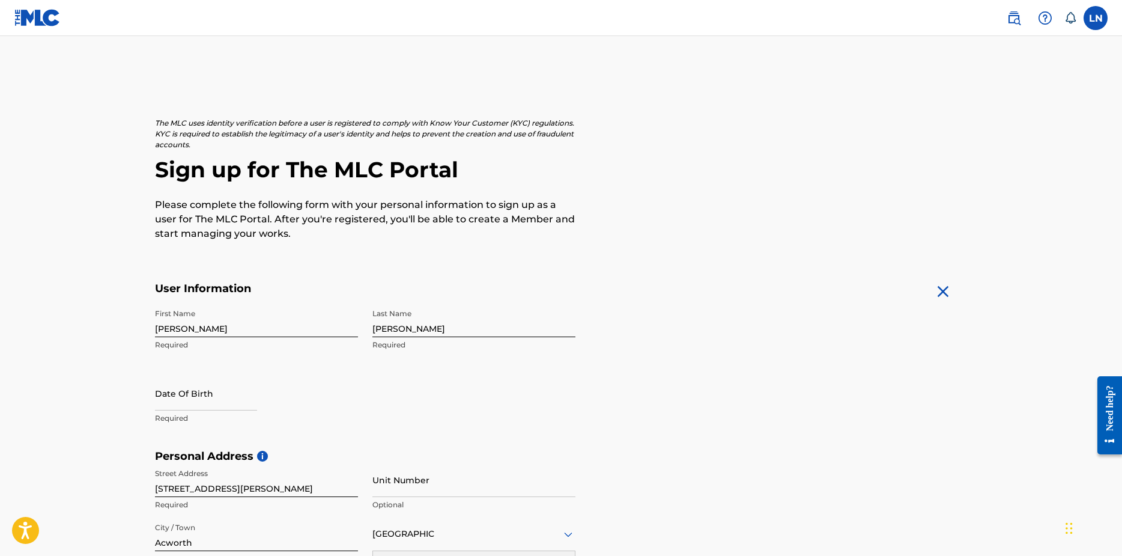
scroll to position [240, 0]
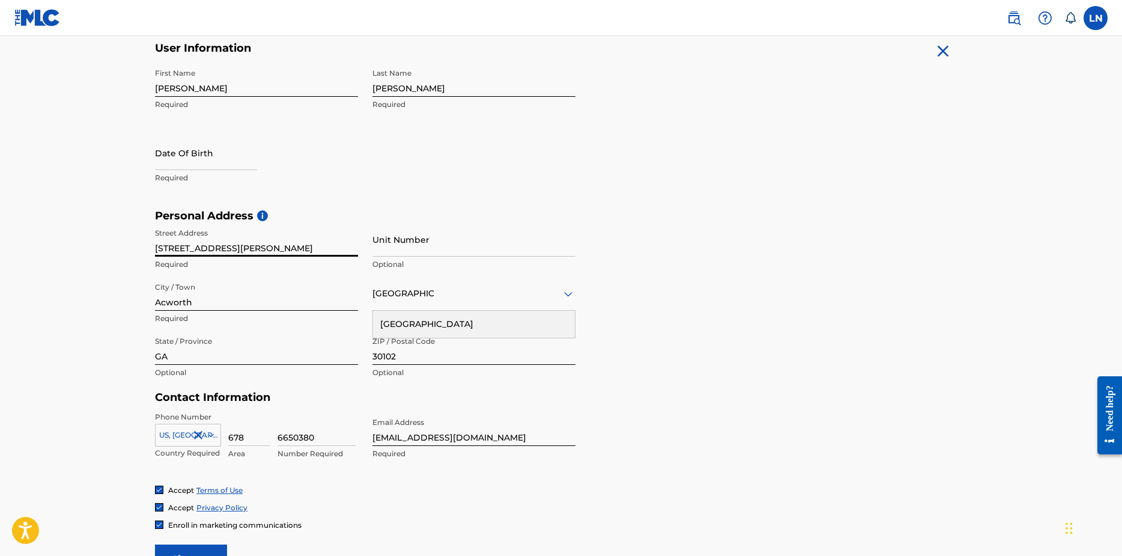
drag, startPoint x: 242, startPoint y: 250, endPoint x: 5, endPoint y: 241, distance: 237.5
click at [10, 242] on main "The MLC uses identity verification before a user is registered to comply with K…" at bounding box center [561, 219] width 1122 height 846
type input "1000 Etowah fery"
type input "unit 7117"
type input "1"
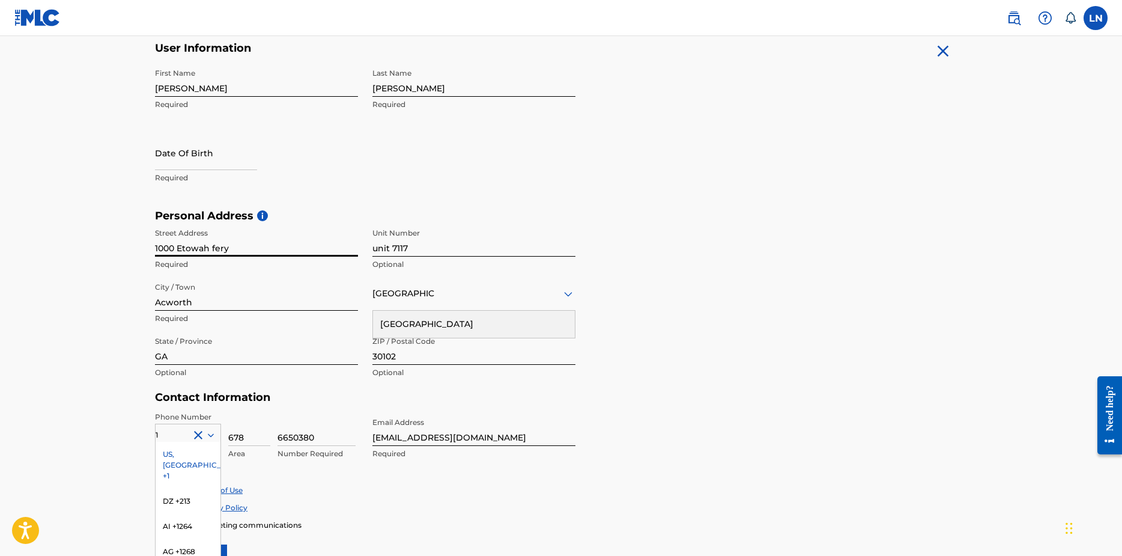
scroll to position [307, 0]
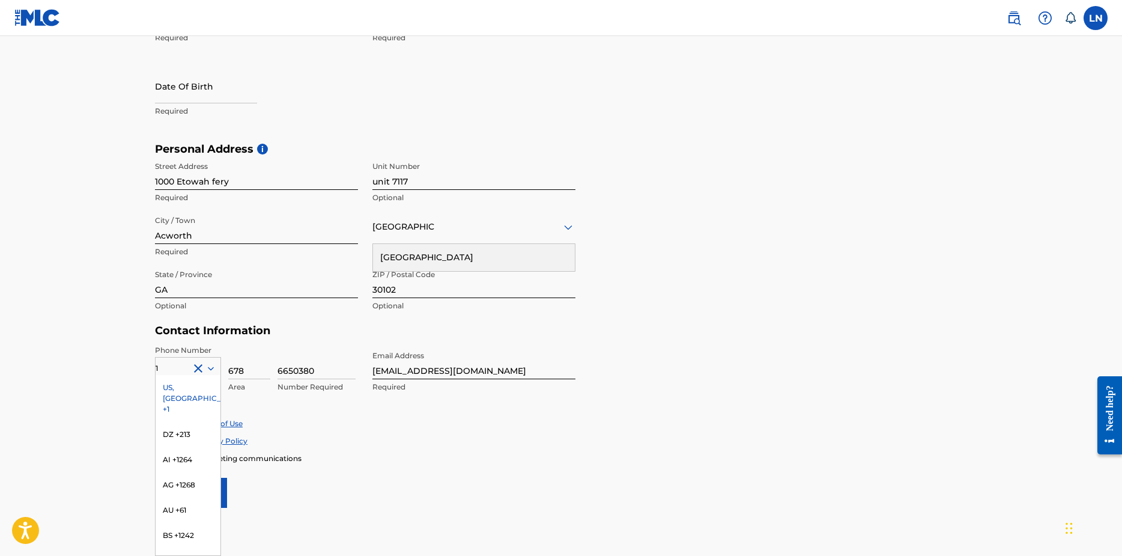
click at [189, 383] on div "US, CA +1" at bounding box center [188, 398] width 65 height 47
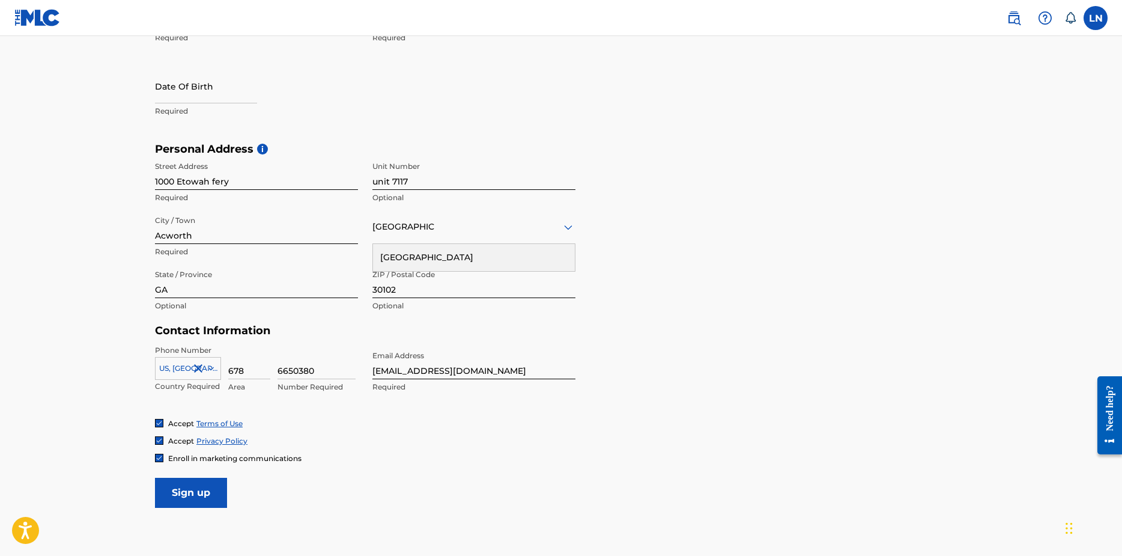
drag, startPoint x: 427, startPoint y: 440, endPoint x: 427, endPoint y: 422, distance: 18.0
click at [427, 440] on div "Accept Privacy Policy" at bounding box center [561, 441] width 812 height 10
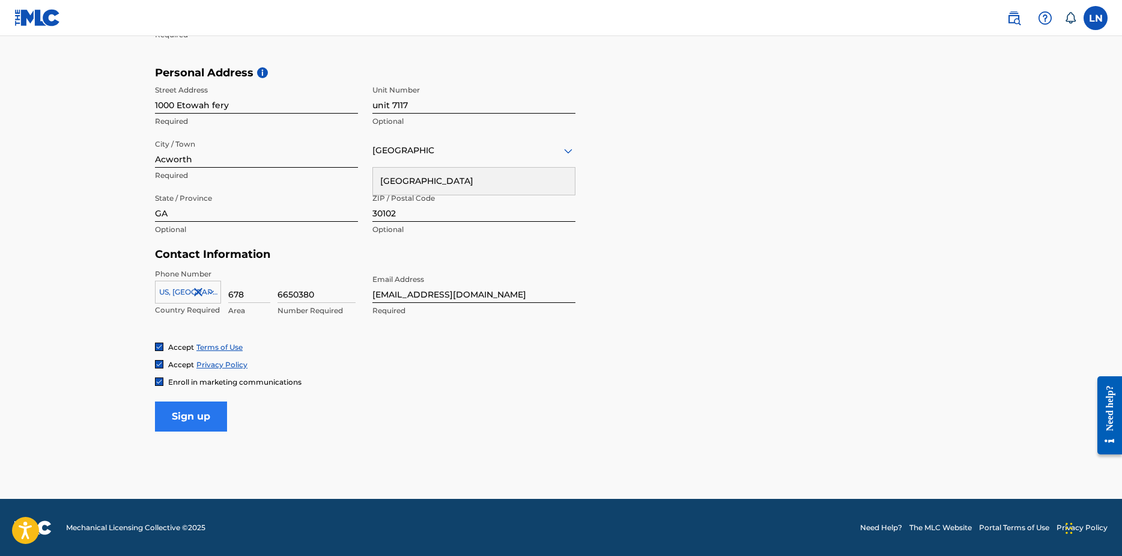
scroll to position [384, 0]
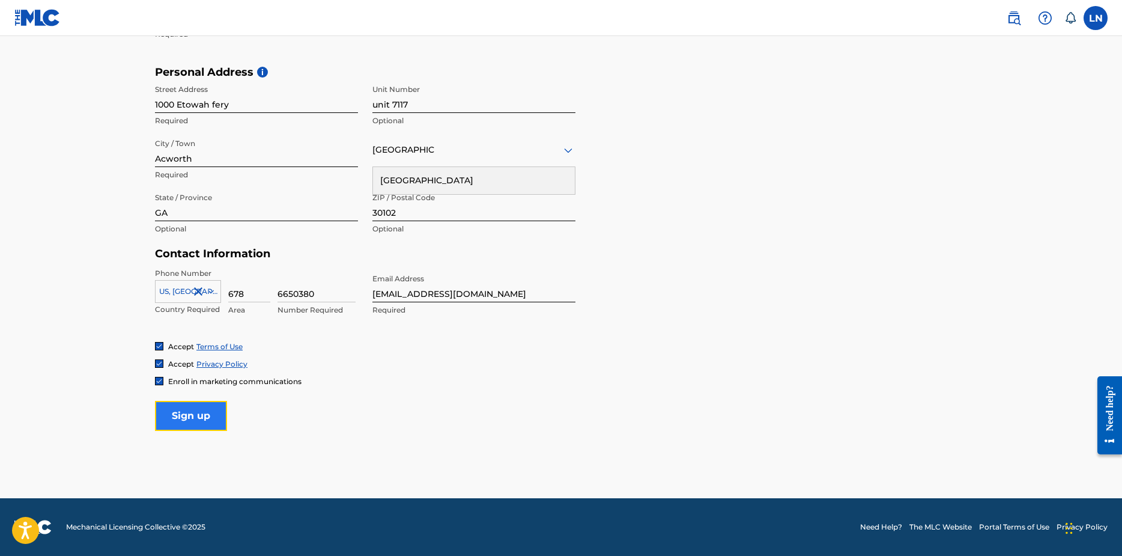
click at [209, 415] on input "Sign up" at bounding box center [191, 416] width 72 height 30
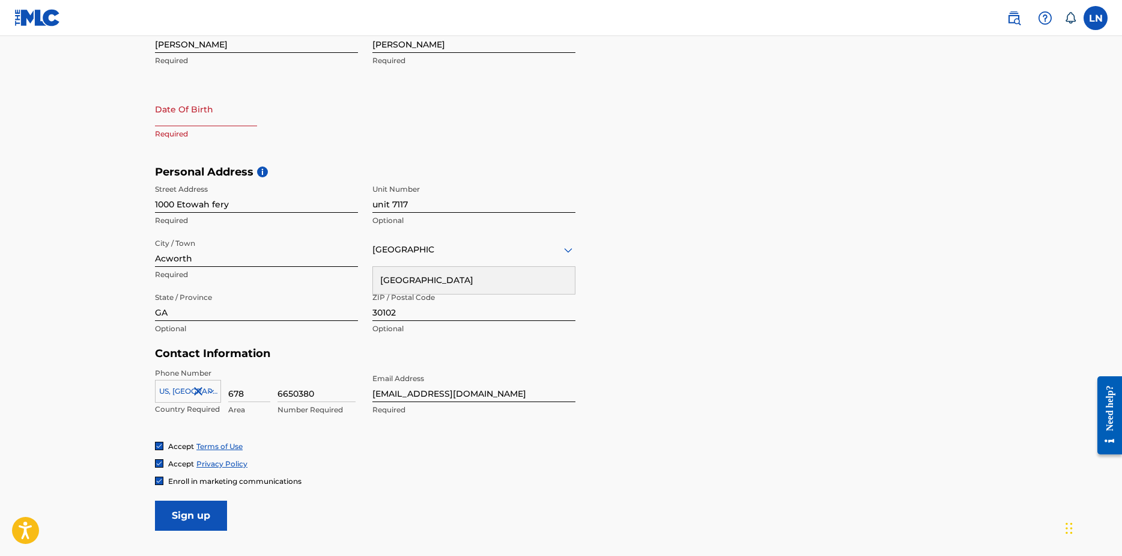
scroll to position [144, 0]
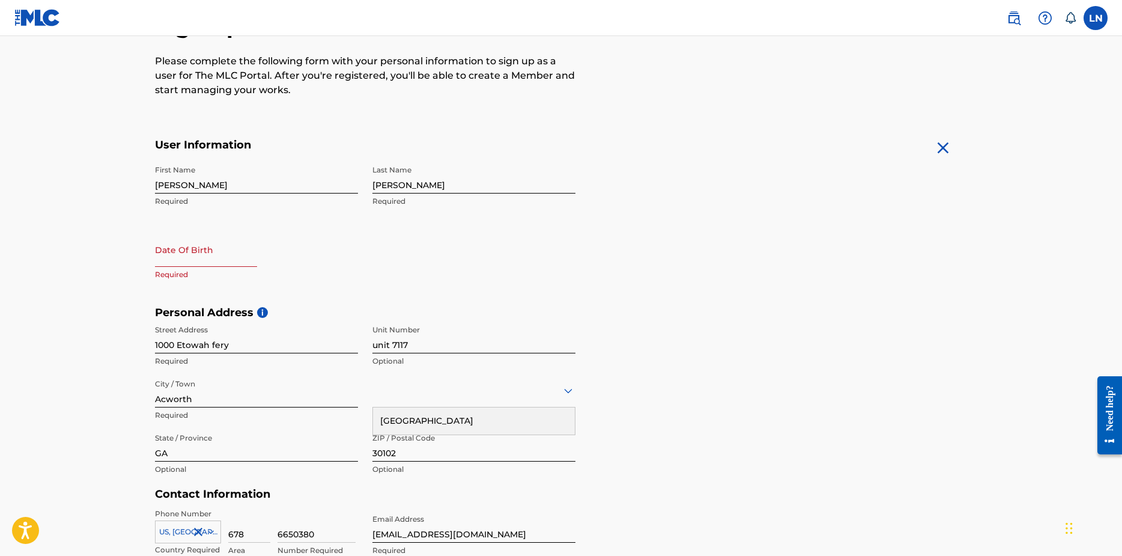
click at [210, 244] on input "text" at bounding box center [206, 250] width 102 height 34
select select "9"
select select "2025"
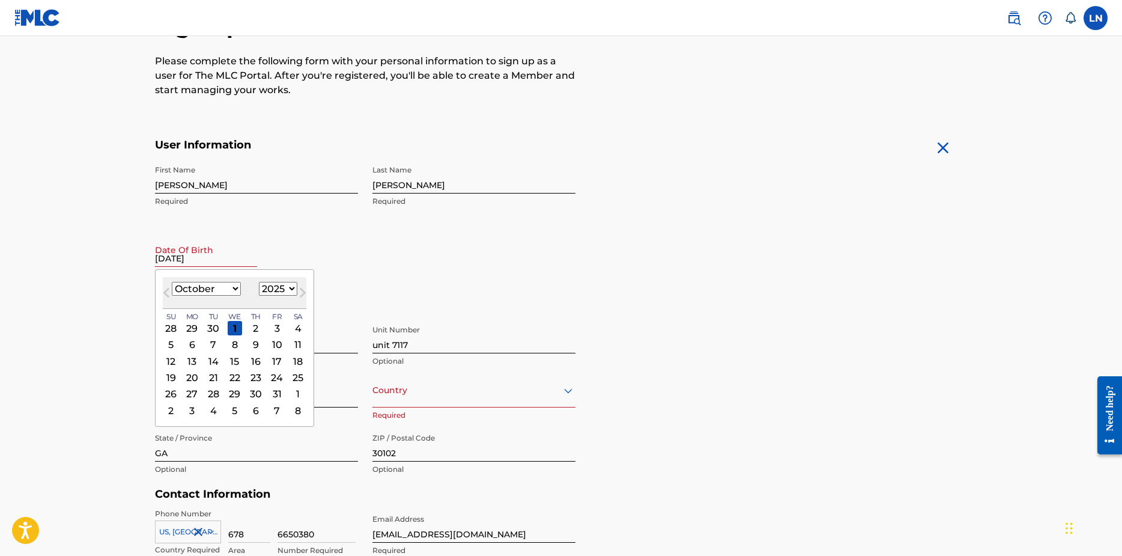
type input "06/23/2004"
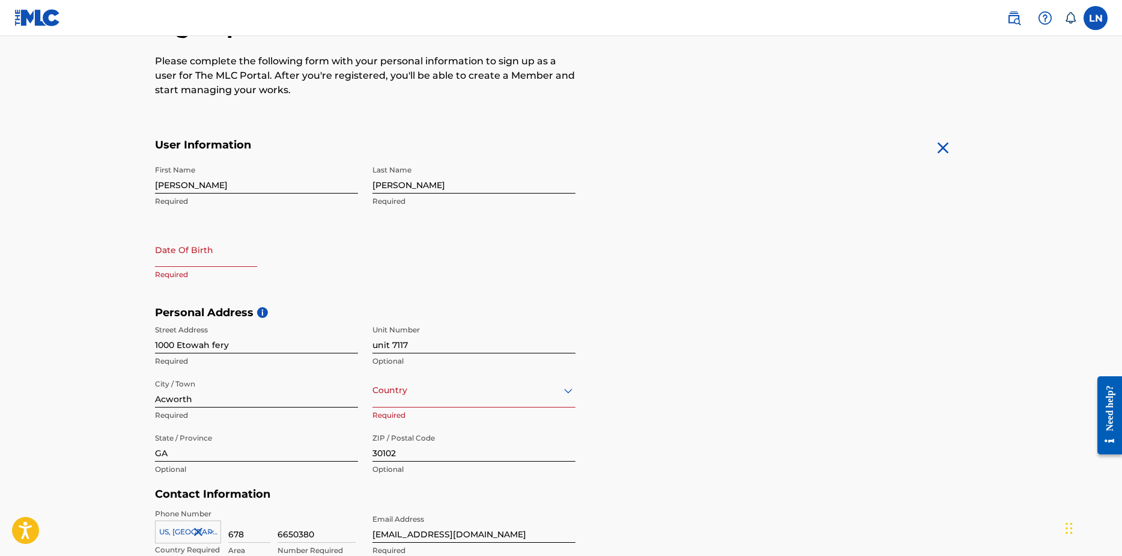
select select "9"
select select "2025"
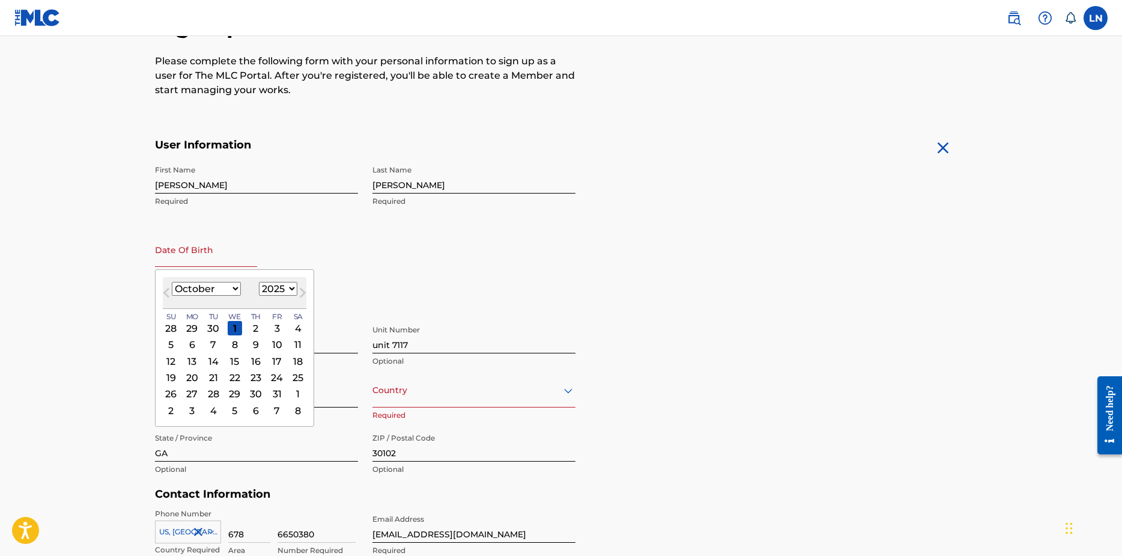
click at [200, 265] on input "text" at bounding box center [206, 250] width 102 height 34
click at [296, 287] on button "Next Month" at bounding box center [302, 294] width 19 height 19
select select "10"
click at [292, 289] on div "November 2025 Previous Month Next Month November 2025 January February March Ap…" at bounding box center [234, 356] width 159 height 174
select select "2004"
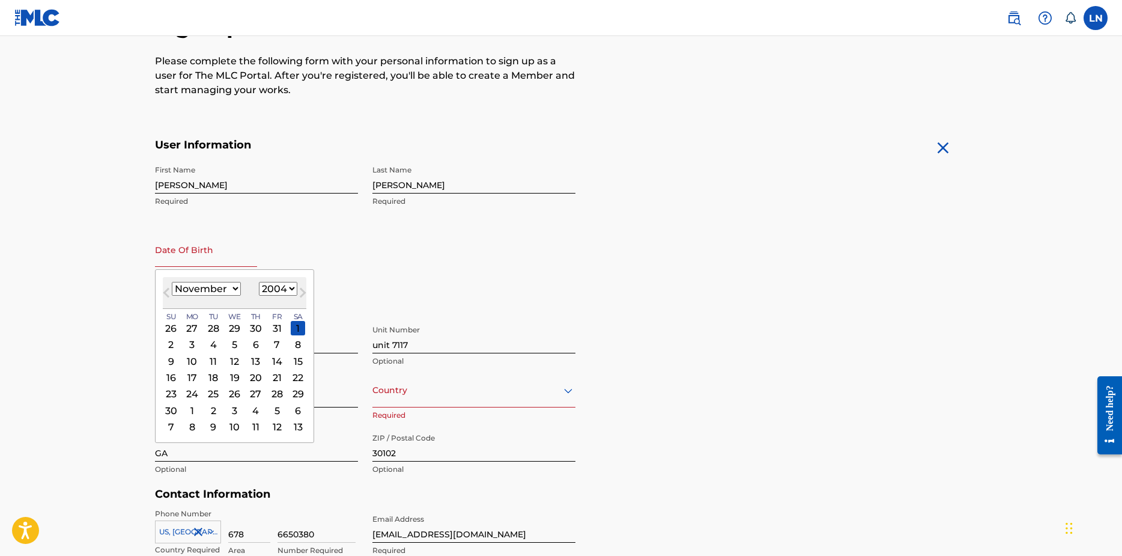
click at [259, 282] on select "1899 1900 1901 1902 1903 1904 1905 1906 1907 1908 1909 1910 1911 1912 1913 1914…" at bounding box center [278, 289] width 38 height 14
click at [234, 284] on select "January February March April May June July August September October November De…" at bounding box center [206, 289] width 69 height 14
select select "5"
click at [172, 282] on select "January February March April May June July August September October November De…" at bounding box center [206, 289] width 69 height 14
click at [233, 380] on div "23" at bounding box center [235, 377] width 14 height 14
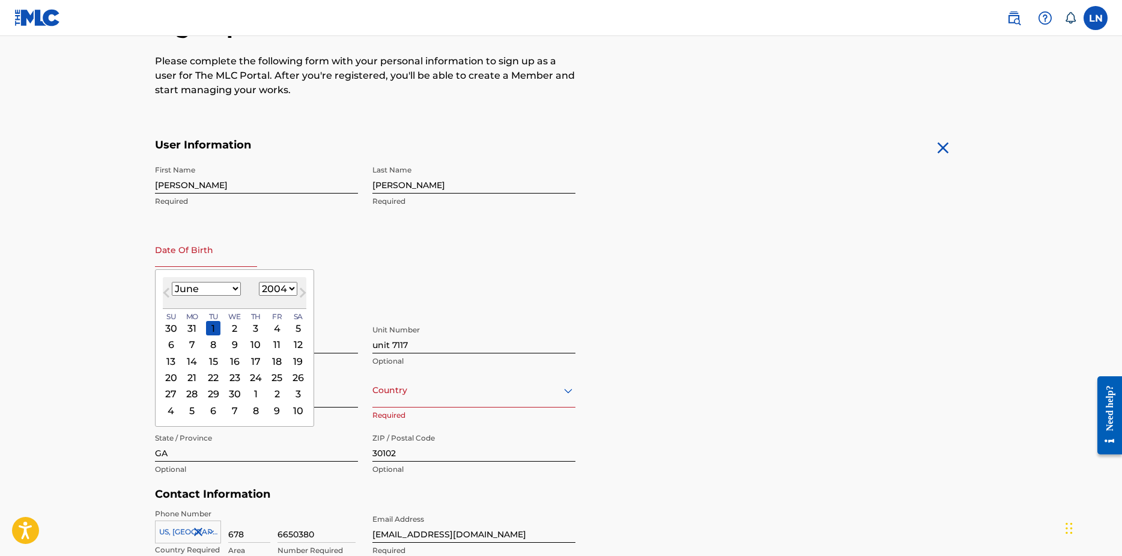
type input "June 23 2004"
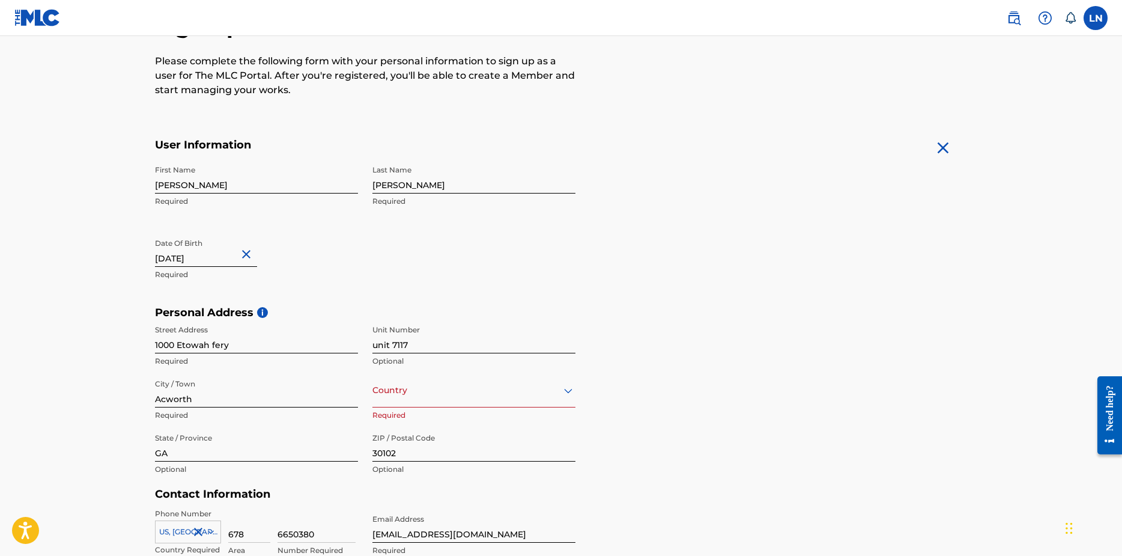
click at [493, 309] on h5 "Personal Address i" at bounding box center [561, 313] width 812 height 14
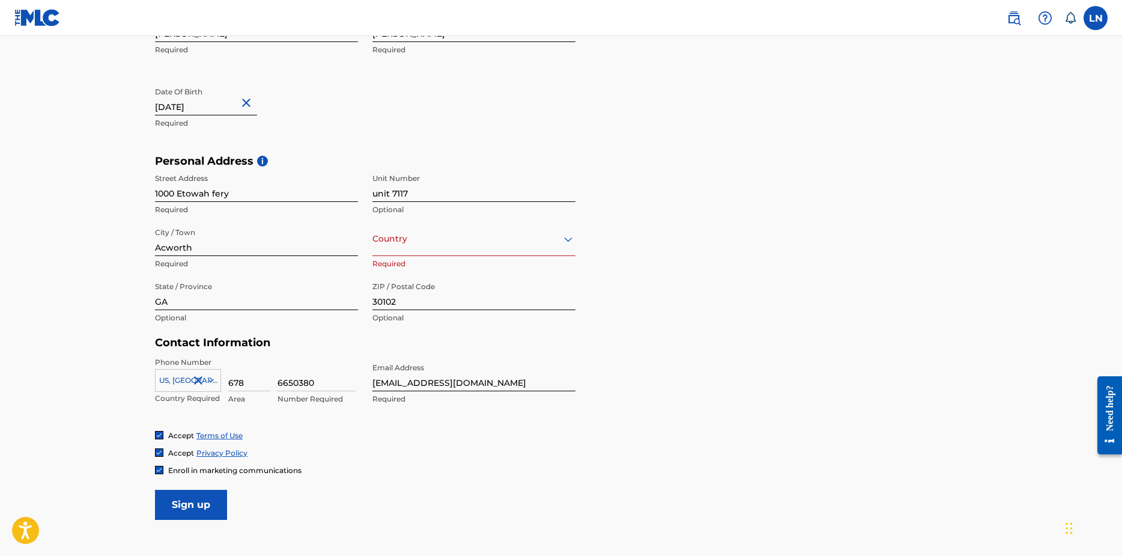
scroll to position [384, 0]
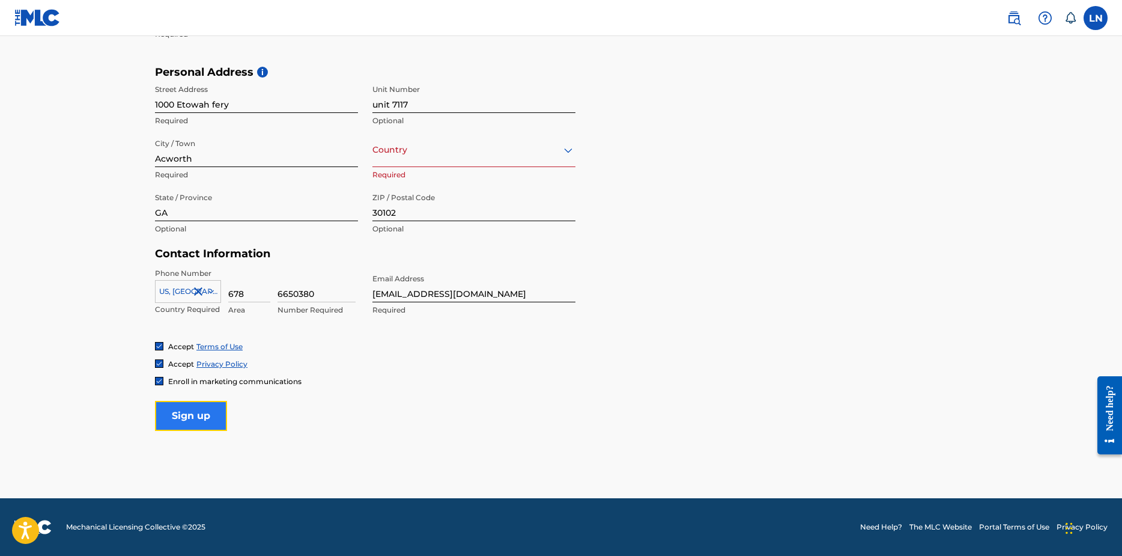
click at [195, 414] on input "Sign up" at bounding box center [191, 416] width 72 height 30
click at [409, 145] on div at bounding box center [474, 149] width 203 height 15
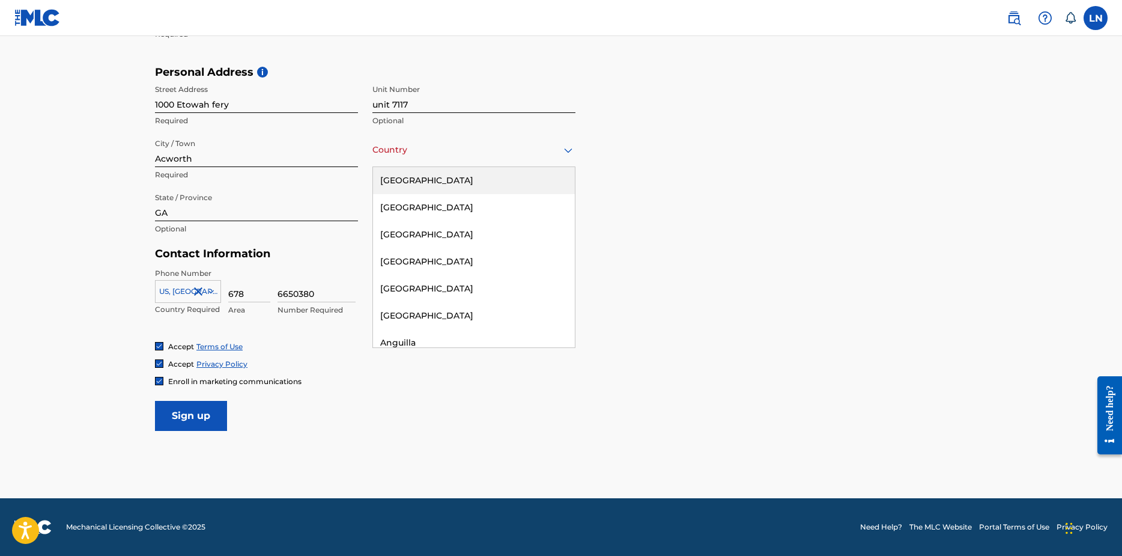
click at [400, 180] on div "United States" at bounding box center [474, 180] width 202 height 27
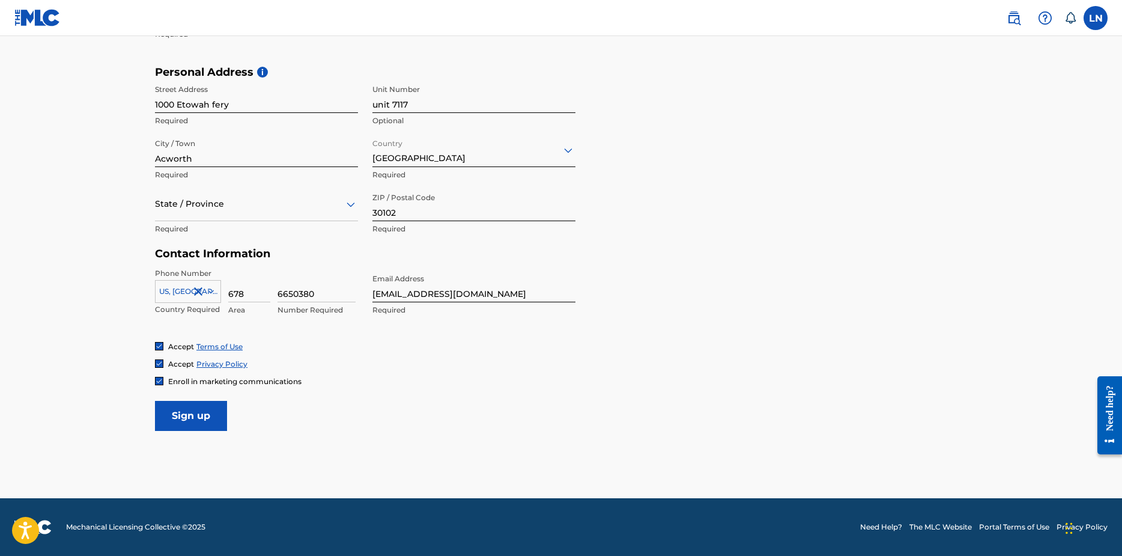
click at [261, 204] on div at bounding box center [256, 203] width 203 height 15
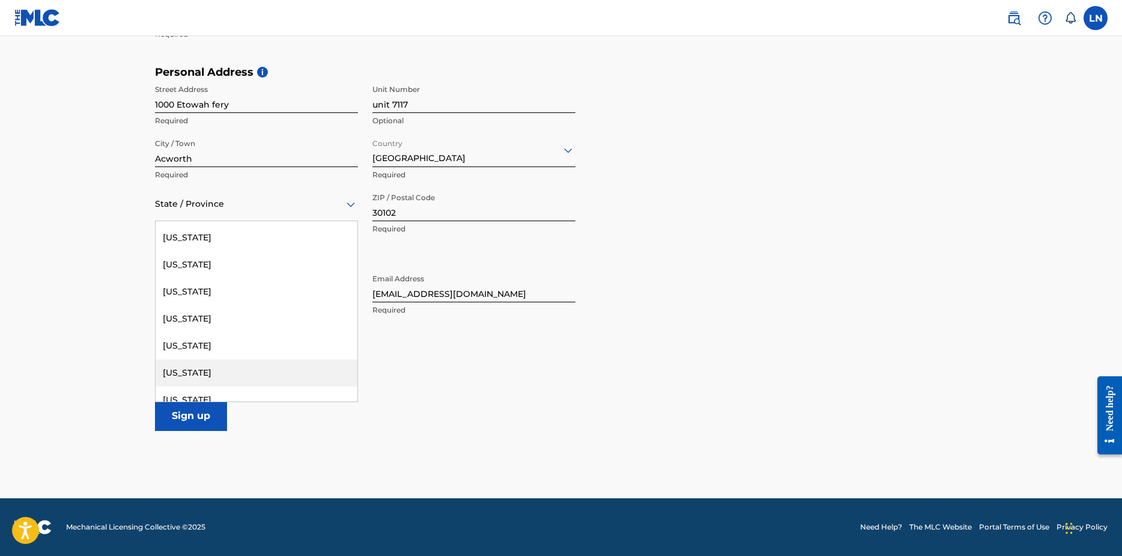
scroll to position [240, 0]
click at [207, 299] on div "Georgia" at bounding box center [257, 291] width 202 height 27
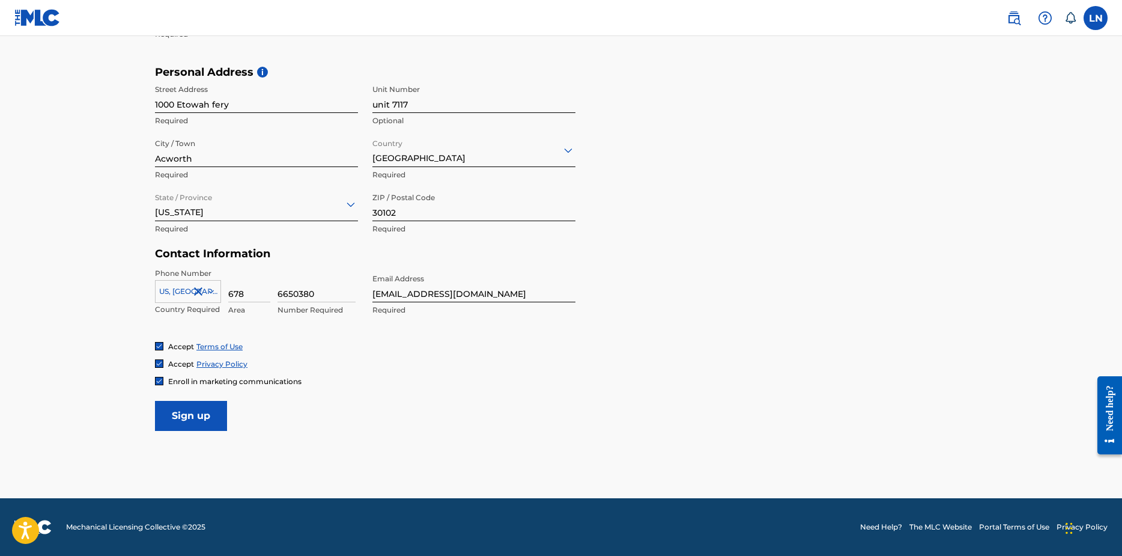
click at [342, 429] on form "User Information First Name Loren Required Last Name Njoroge Required Date Of B…" at bounding box center [561, 164] width 812 height 533
click at [205, 418] on input "Sign up" at bounding box center [191, 416] width 72 height 30
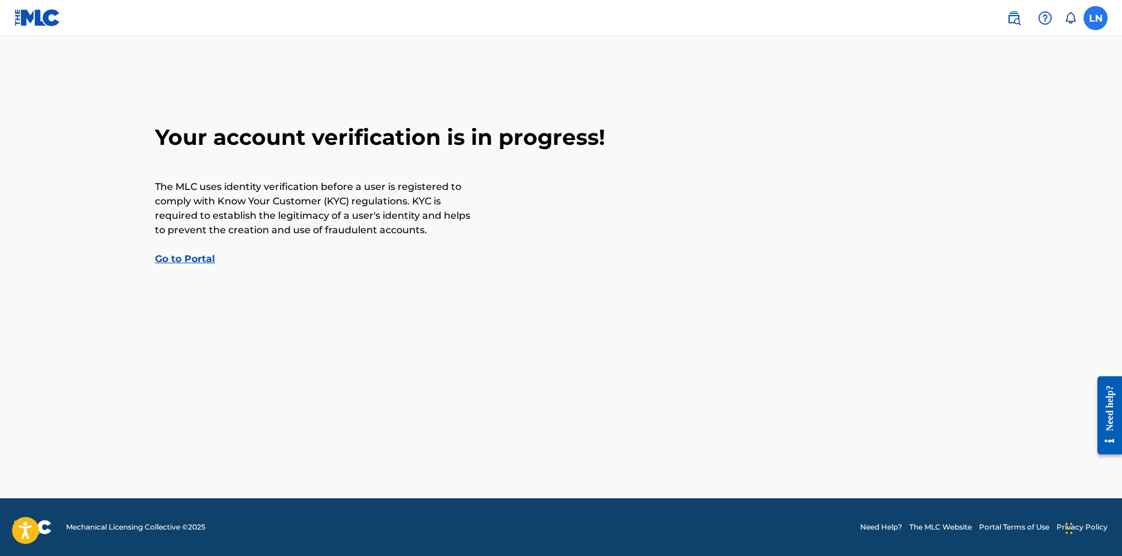
click at [1091, 16] on label at bounding box center [1096, 18] width 24 height 24
click at [1096, 18] on input "LN [PERSON_NAME] [EMAIL_ADDRESS][DOMAIN_NAME] Notification Preferences Profile …" at bounding box center [1096, 18] width 0 height 0
click at [985, 150] on link "Profile" at bounding box center [978, 149] width 24 height 11
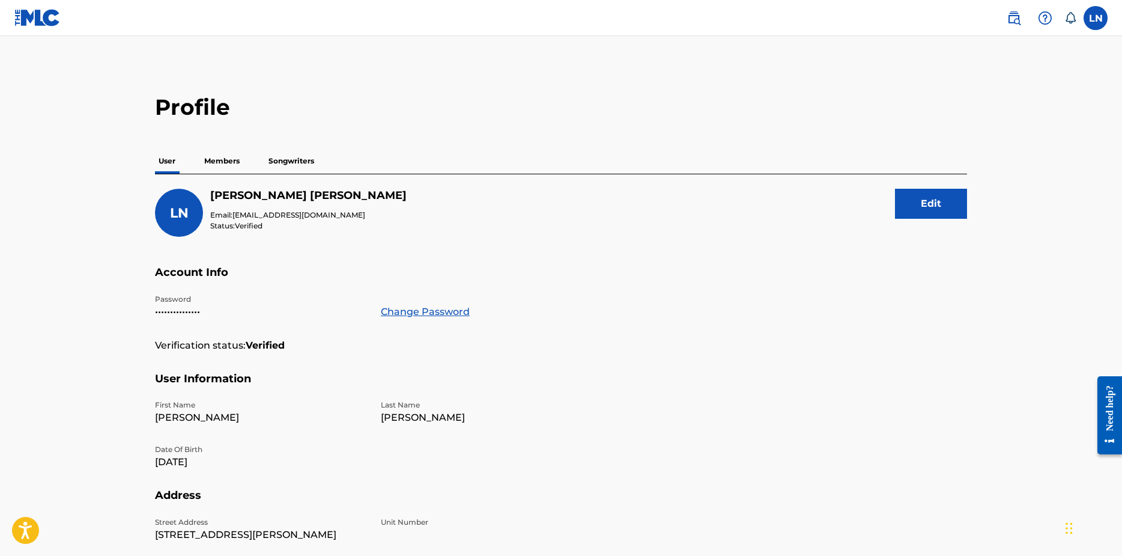
click at [236, 161] on p "Members" at bounding box center [222, 160] width 43 height 25
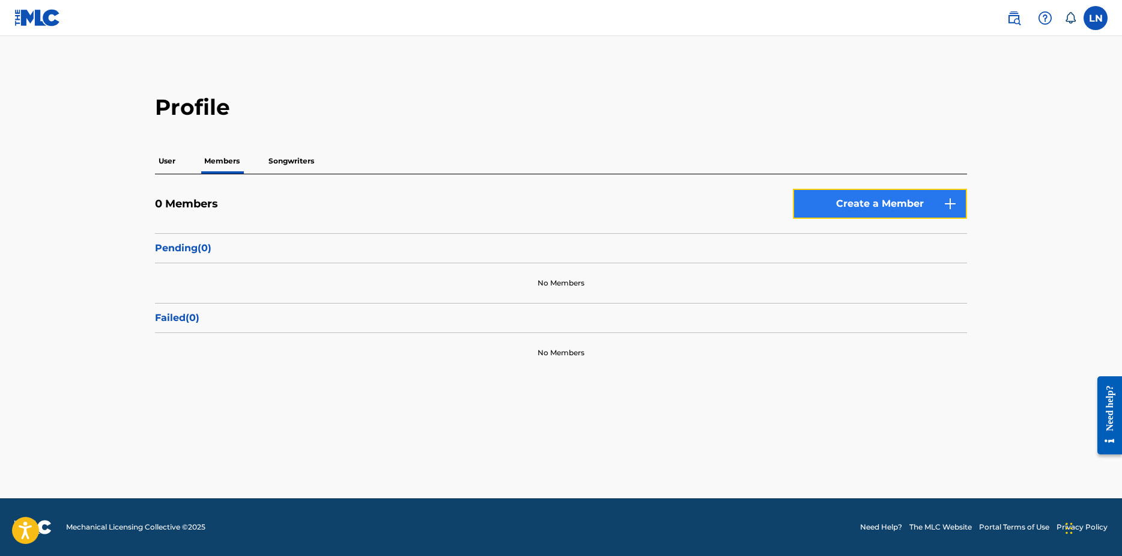
click at [917, 205] on link "Create a Member" at bounding box center [880, 204] width 174 height 30
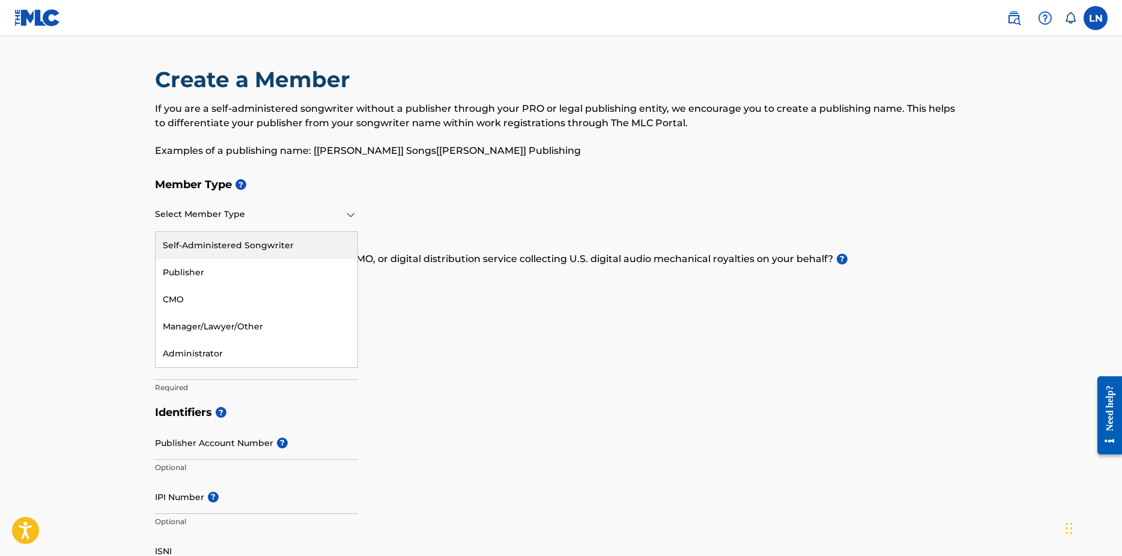
click at [264, 218] on div at bounding box center [256, 214] width 203 height 15
click at [215, 245] on div "Self-Administered Songwriter" at bounding box center [257, 245] width 202 height 27
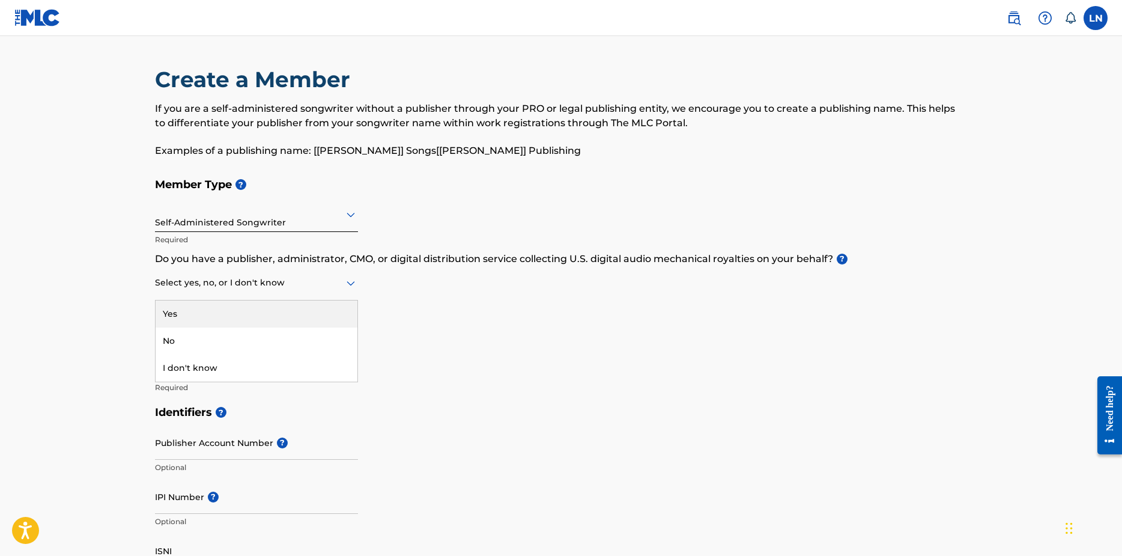
click at [315, 285] on div at bounding box center [256, 282] width 203 height 15
click at [248, 347] on div "No" at bounding box center [257, 340] width 202 height 27
click at [205, 365] on input "Member name" at bounding box center [256, 362] width 203 height 34
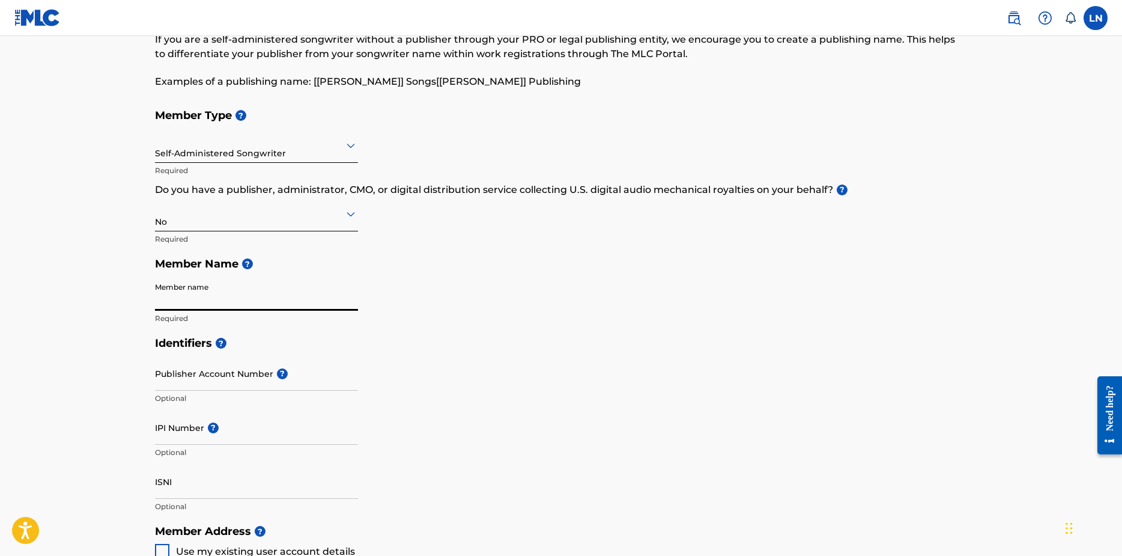
scroll to position [120, 0]
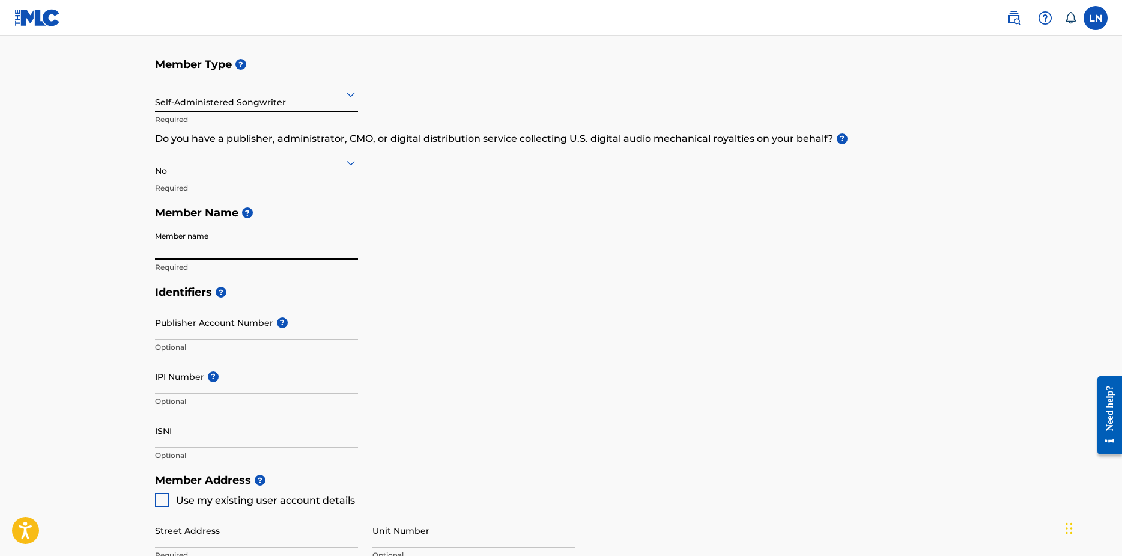
click at [211, 250] on input "Member name" at bounding box center [256, 242] width 203 height 34
paste input "☆"
click at [186, 248] on input "☆Toki ☆" at bounding box center [256, 242] width 203 height 34
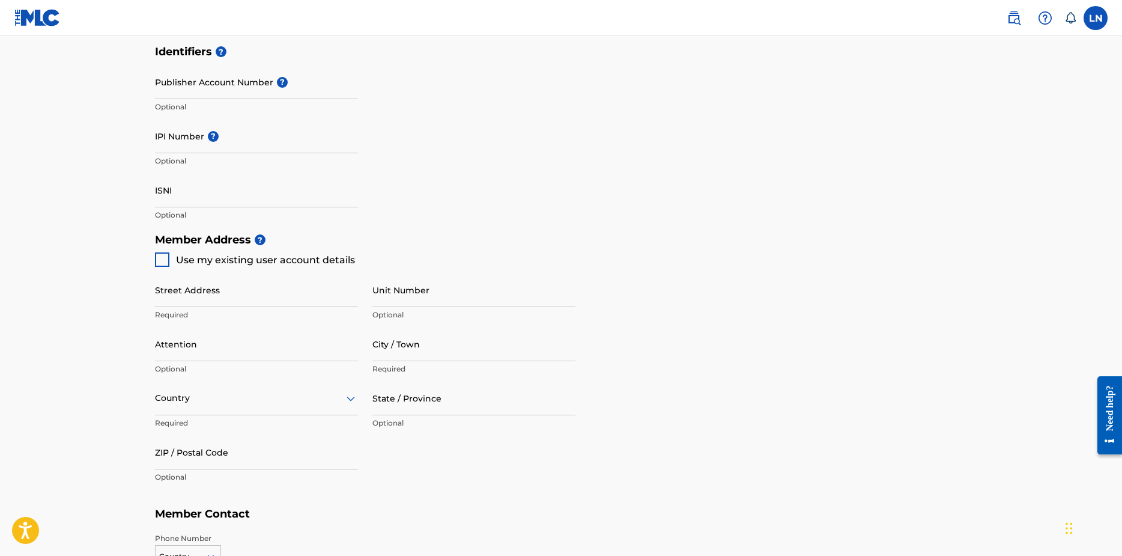
scroll to position [240, 0]
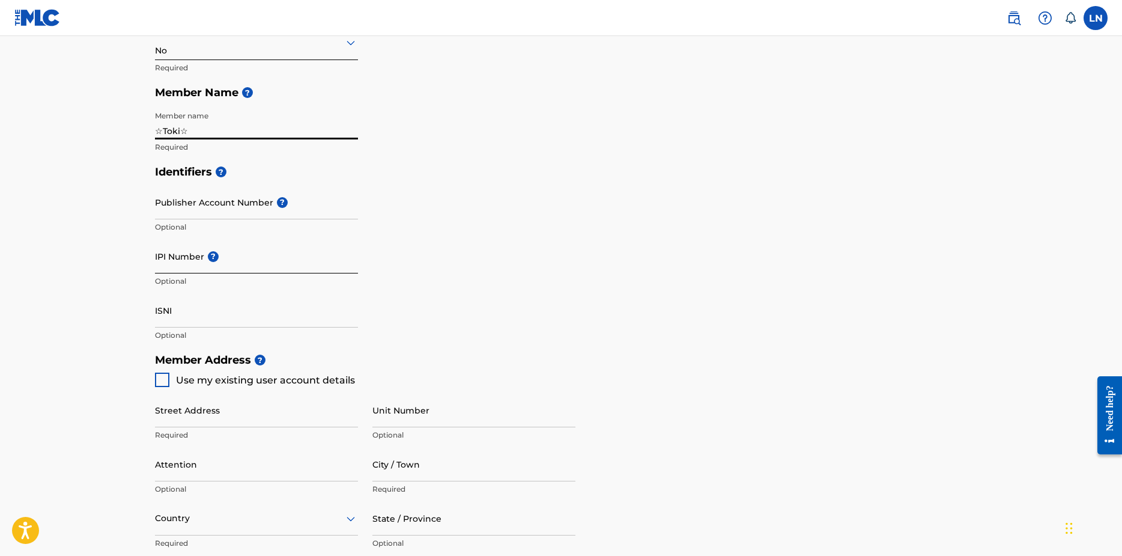
type input "☆Toki☆"
click at [191, 256] on input "IPI Number ?" at bounding box center [256, 256] width 203 height 34
click at [184, 315] on input "ISNI" at bounding box center [256, 310] width 203 height 34
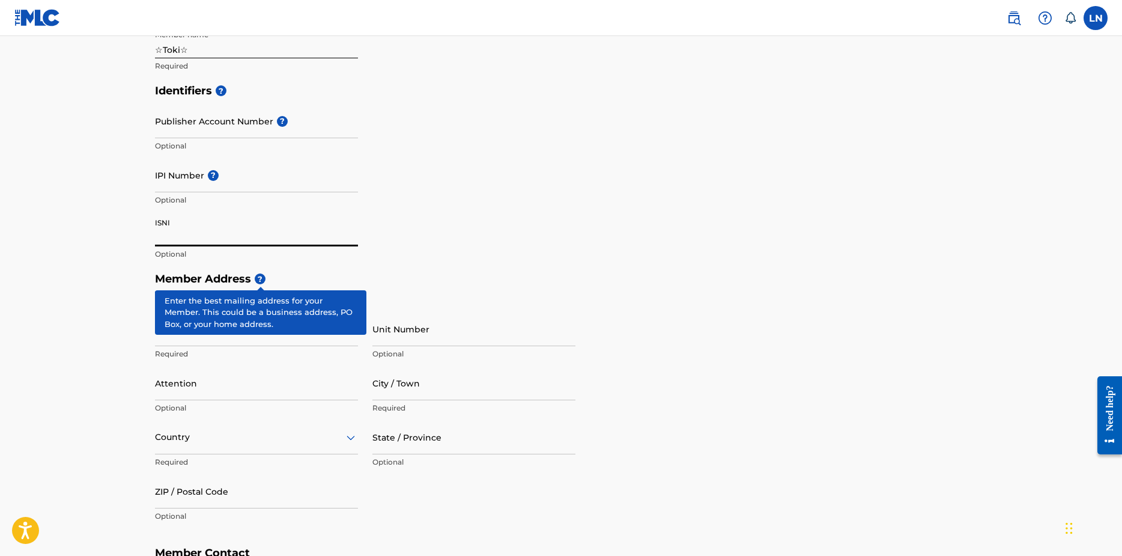
scroll to position [361, 0]
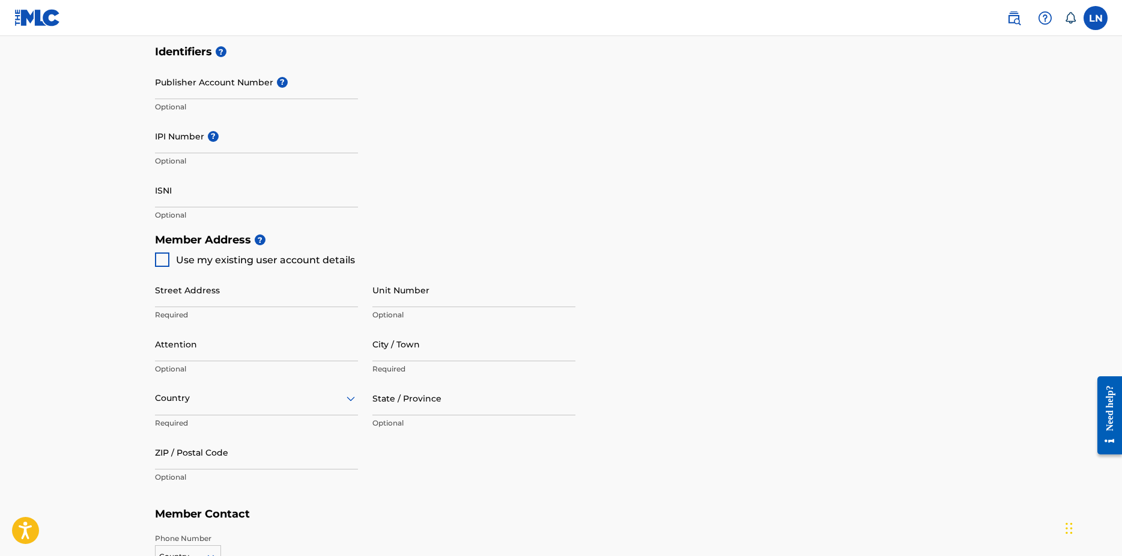
click at [166, 264] on div at bounding box center [162, 259] width 14 height 14
type input "805 Harrison Dr"
type input "Acworth"
type input "30102"
type input "678"
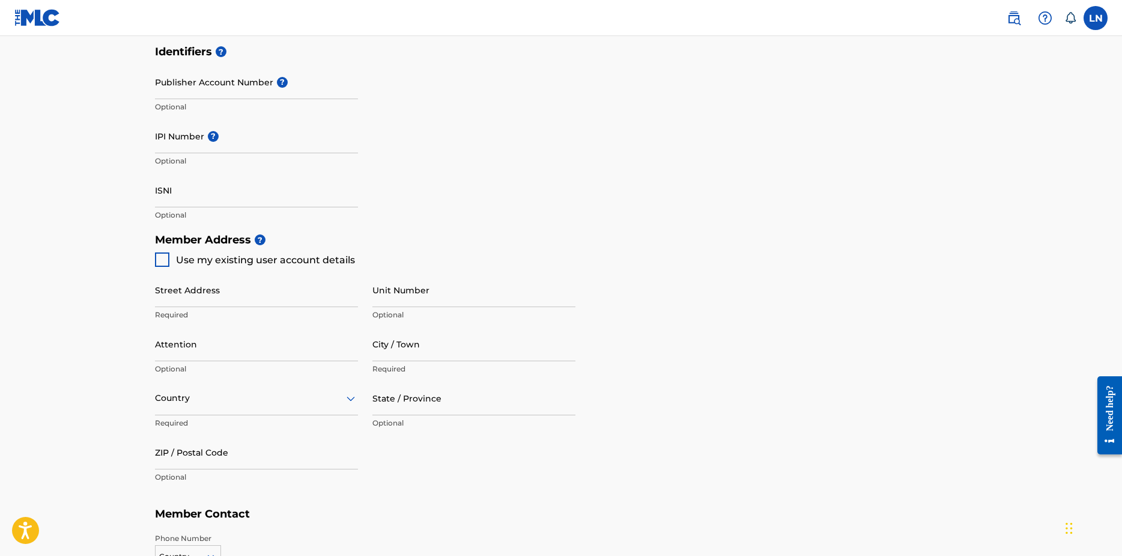
type input "6650380"
type input "[EMAIL_ADDRESS][DOMAIN_NAME]"
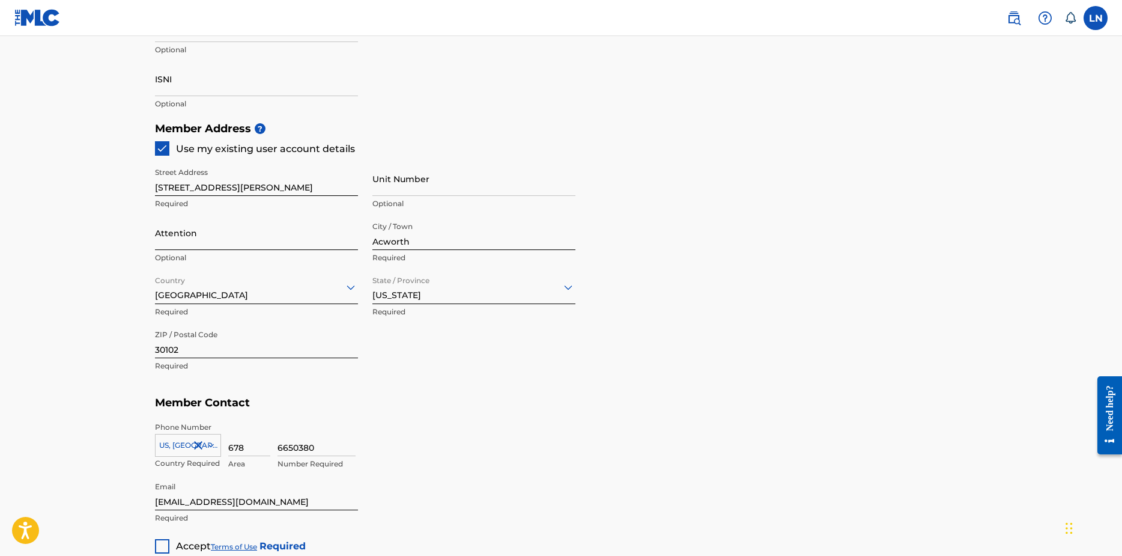
scroll to position [617, 0]
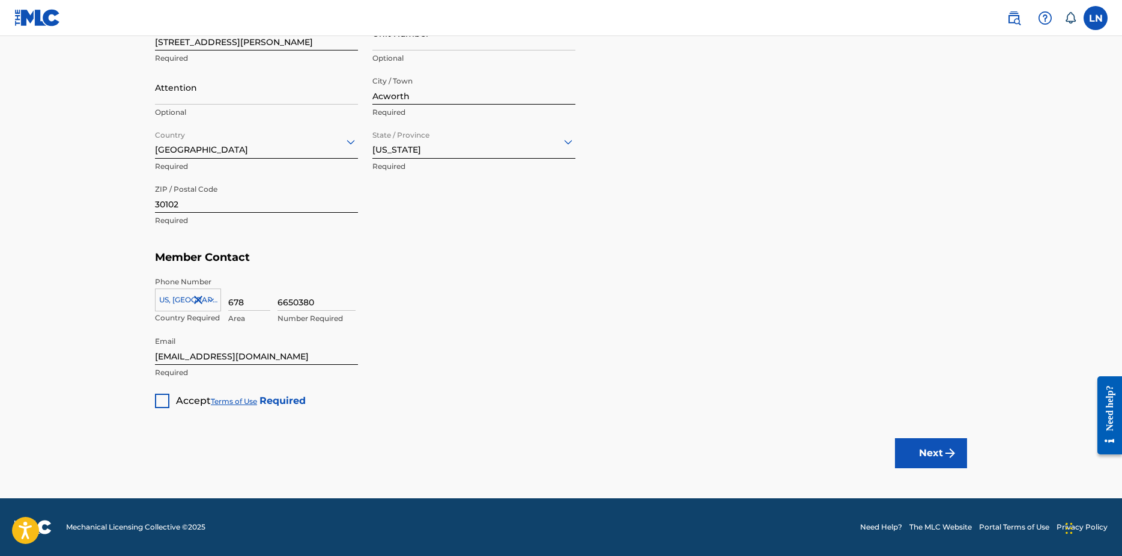
click at [165, 397] on div at bounding box center [162, 401] width 14 height 14
click at [940, 455] on button "Next" at bounding box center [931, 453] width 72 height 30
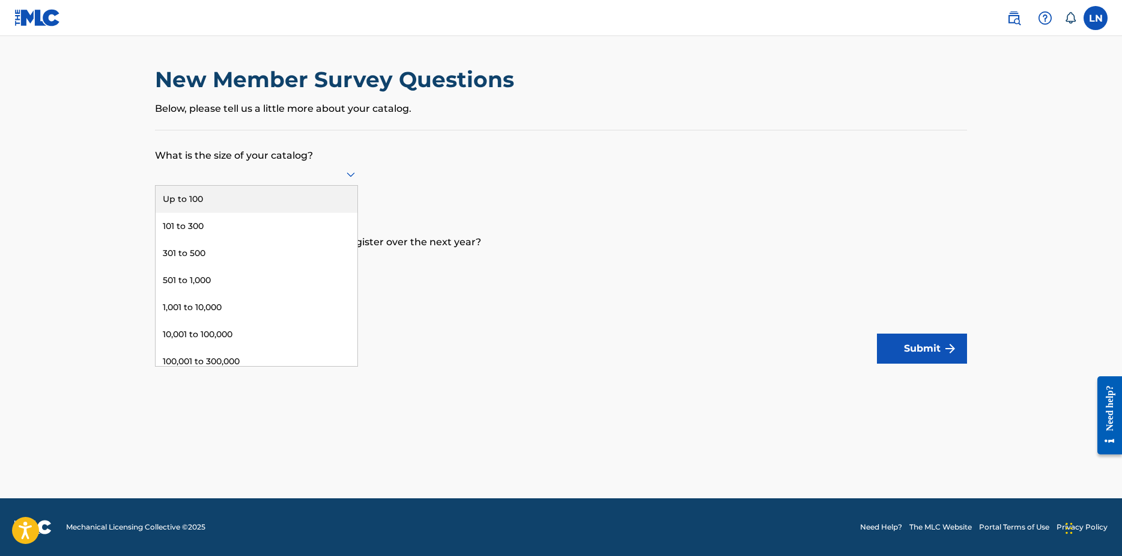
click at [320, 180] on div at bounding box center [256, 173] width 203 height 15
click at [250, 205] on div "Up to 100" at bounding box center [257, 199] width 202 height 27
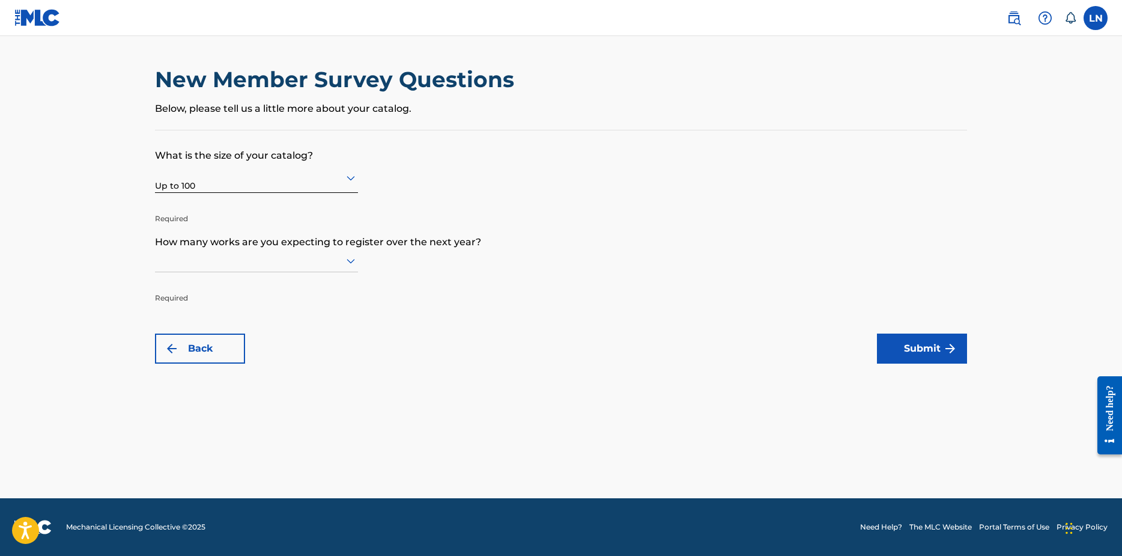
click at [347, 262] on icon at bounding box center [351, 261] width 14 height 14
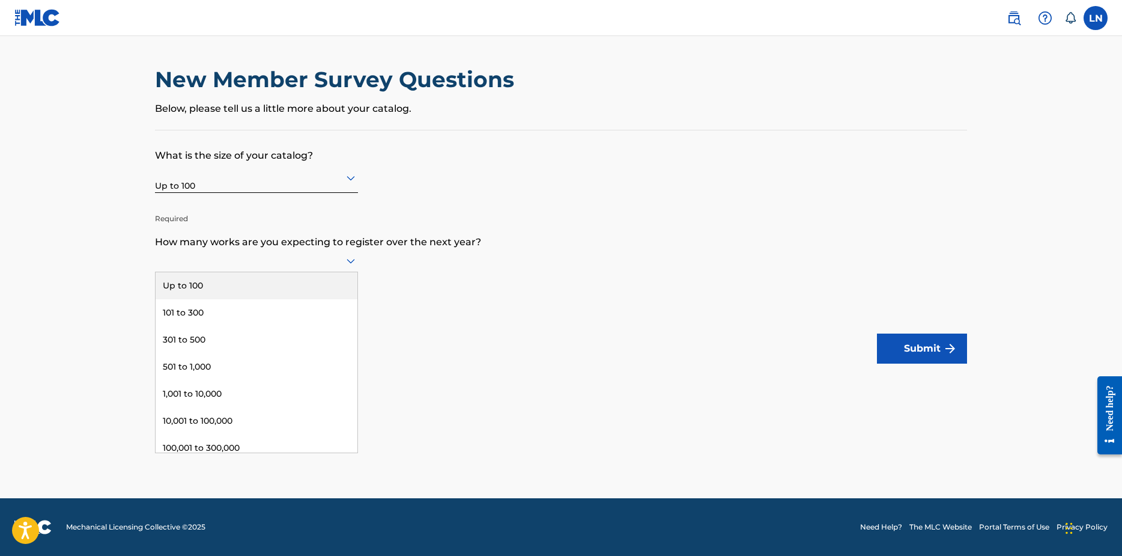
click at [297, 288] on div "Up to 100" at bounding box center [257, 285] width 202 height 27
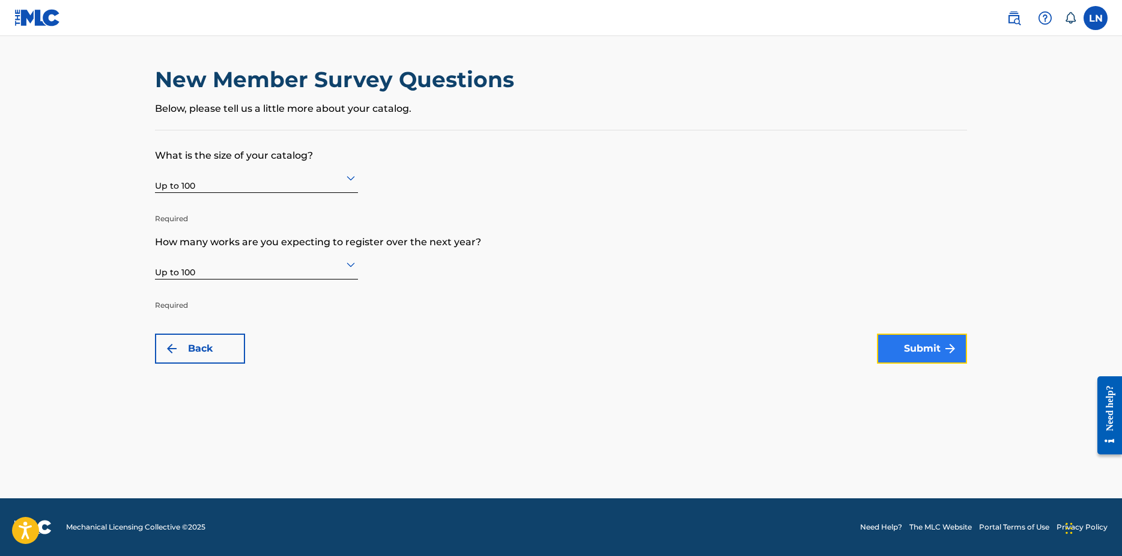
click at [937, 359] on button "Submit" at bounding box center [922, 348] width 90 height 30
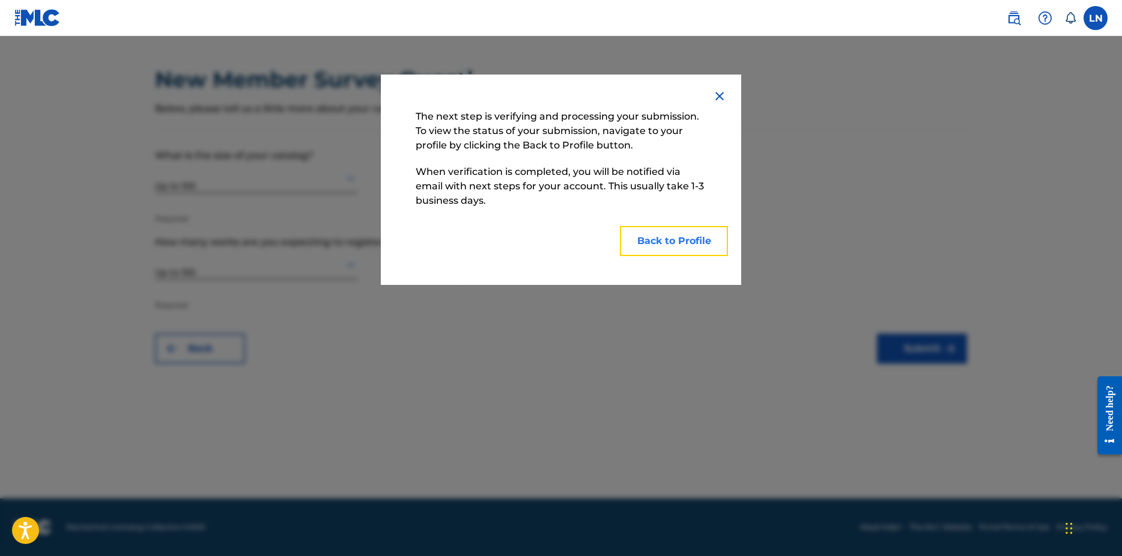
click at [692, 238] on button "Back to Profile" at bounding box center [674, 241] width 108 height 30
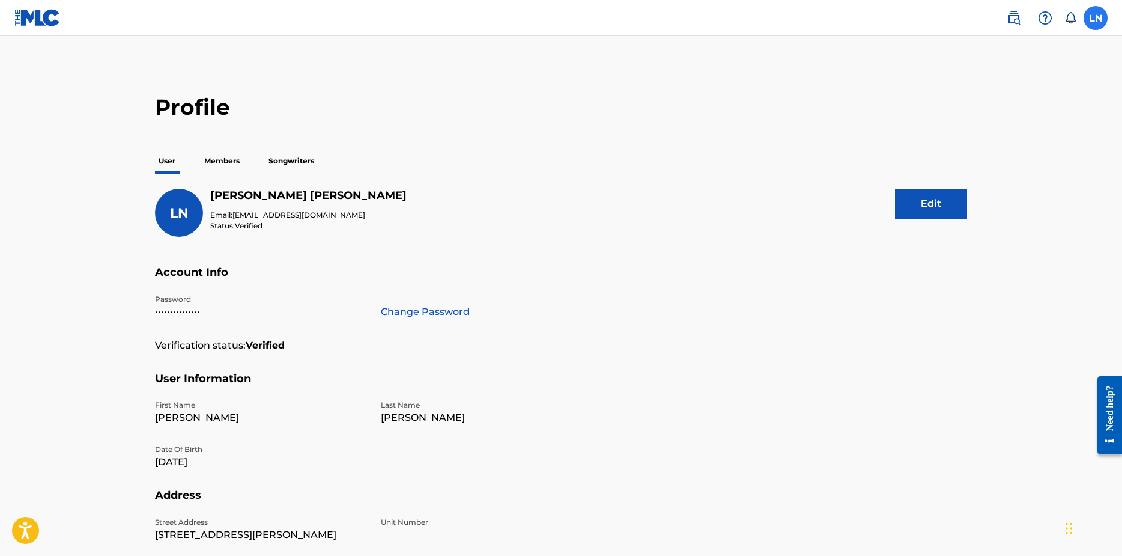
click at [1098, 20] on label at bounding box center [1096, 18] width 24 height 24
click at [1096, 18] on input "LN [PERSON_NAME] [EMAIL_ADDRESS][DOMAIN_NAME] Notification Preferences Profile …" at bounding box center [1096, 18] width 0 height 0
click at [1026, 128] on link "Notification Preferences" at bounding box center [1010, 129] width 88 height 11
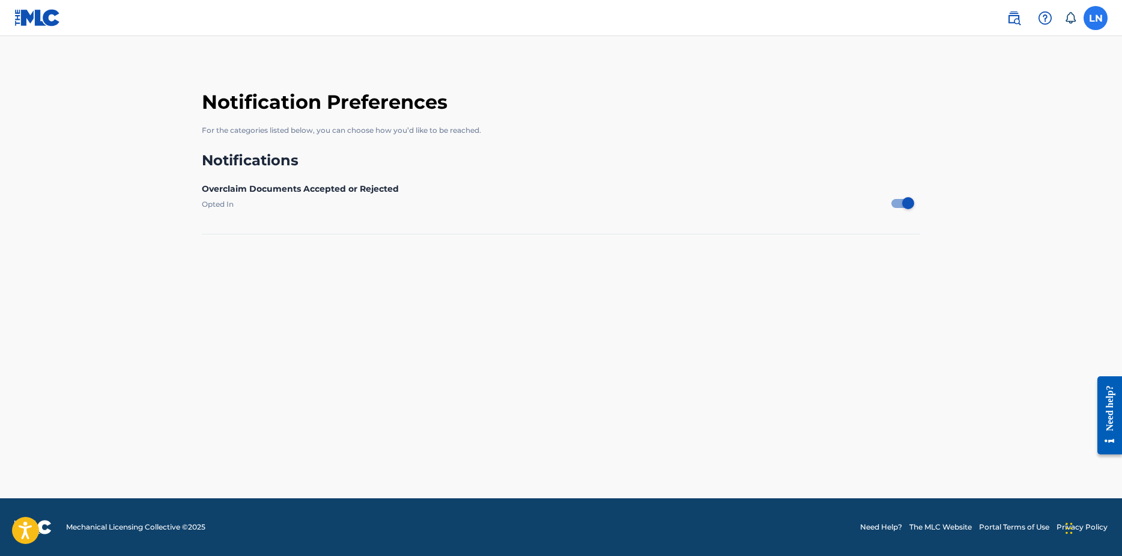
click at [1106, 11] on label at bounding box center [1096, 18] width 24 height 24
click at [1096, 18] on input "LN [PERSON_NAME] [EMAIL_ADDRESS][DOMAIN_NAME] Notification Preferences Profile …" at bounding box center [1096, 18] width 0 height 0
click at [886, 61] on main "Notification Preferences For the categories listed below, you can choose how yo…" at bounding box center [561, 267] width 1122 height 462
click at [1048, 19] on img at bounding box center [1045, 18] width 14 height 14
click at [942, 67] on main "Notification Preferences For the categories listed below, you can choose how yo…" at bounding box center [561, 267] width 1122 height 462
